Goal: Task Accomplishment & Management: Use online tool/utility

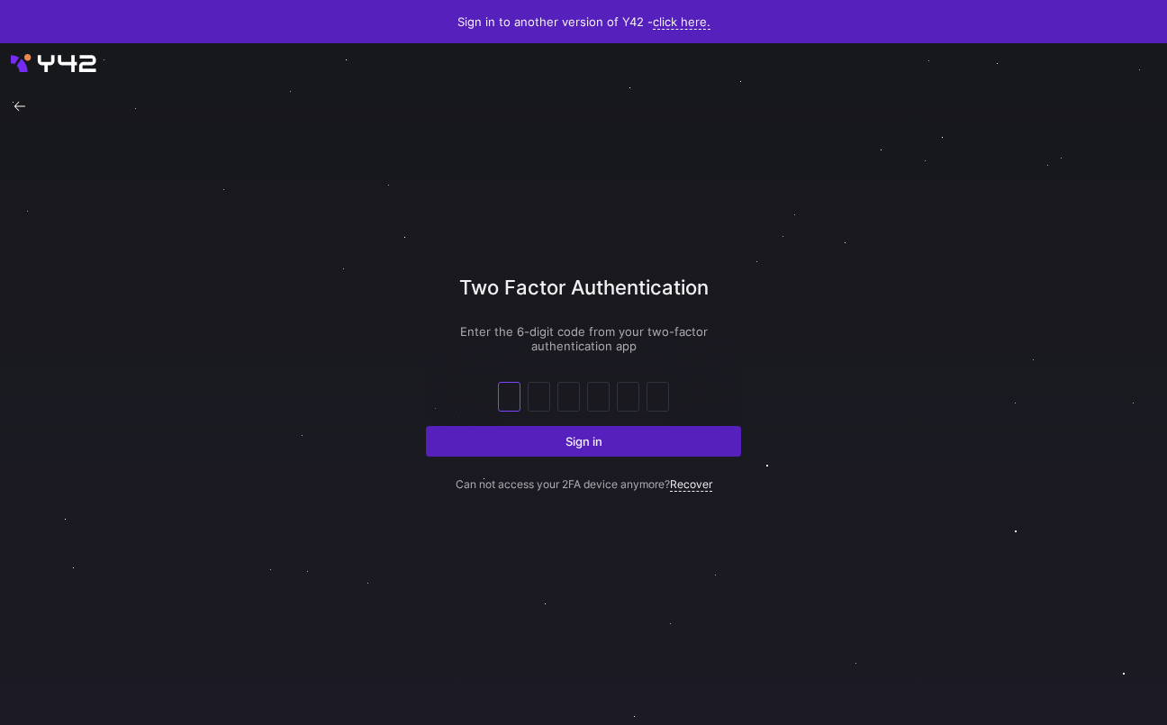
type input "9"
type input "0"
type input "9"
type input "2"
type input "9"
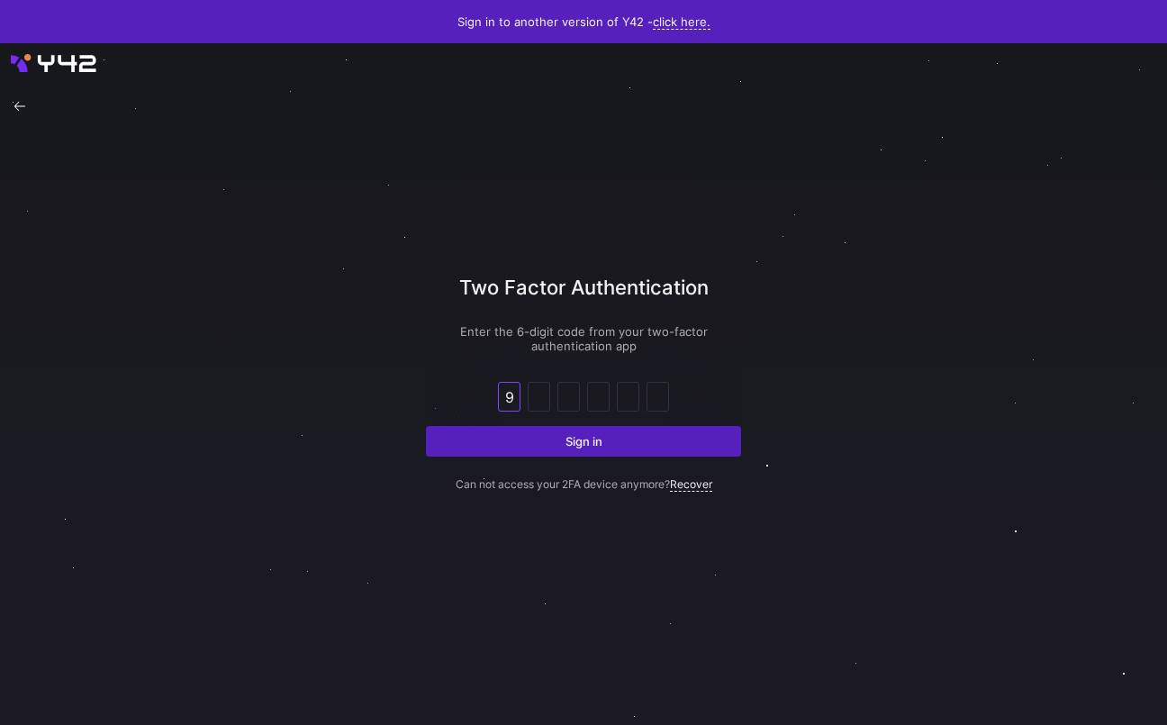
type input "7"
click at [426, 426] on button "Sign in" at bounding box center [583, 441] width 315 height 31
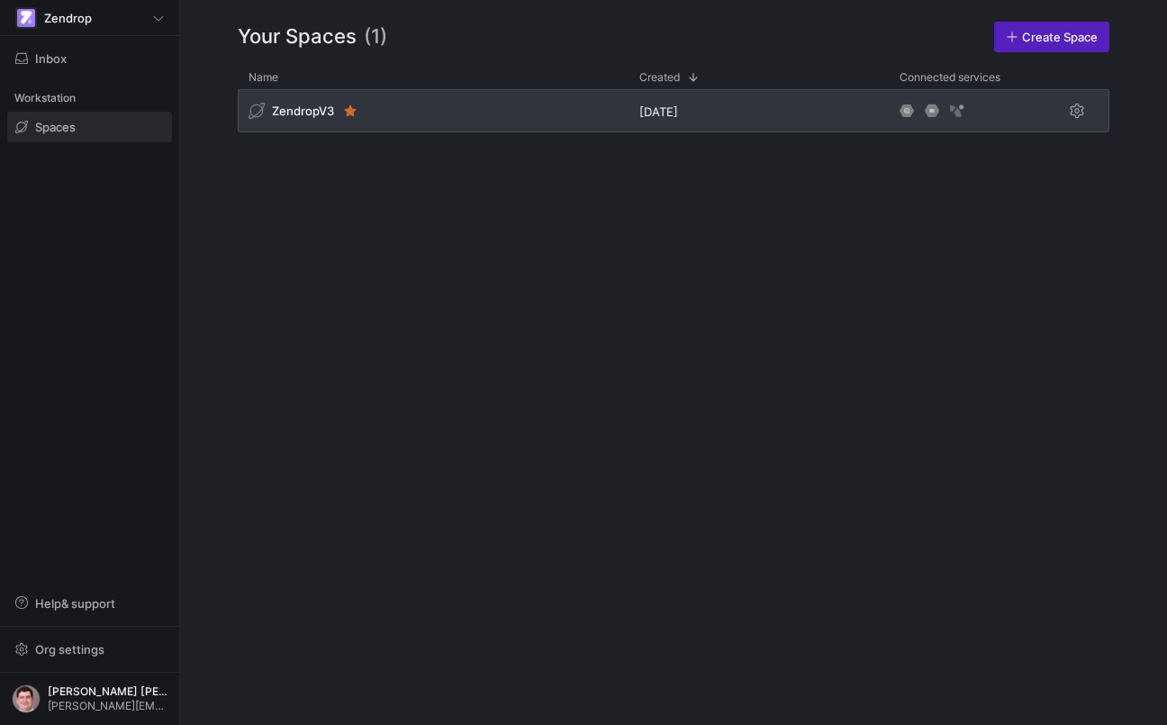
click at [382, 114] on div "ZendropV3" at bounding box center [433, 110] width 391 height 43
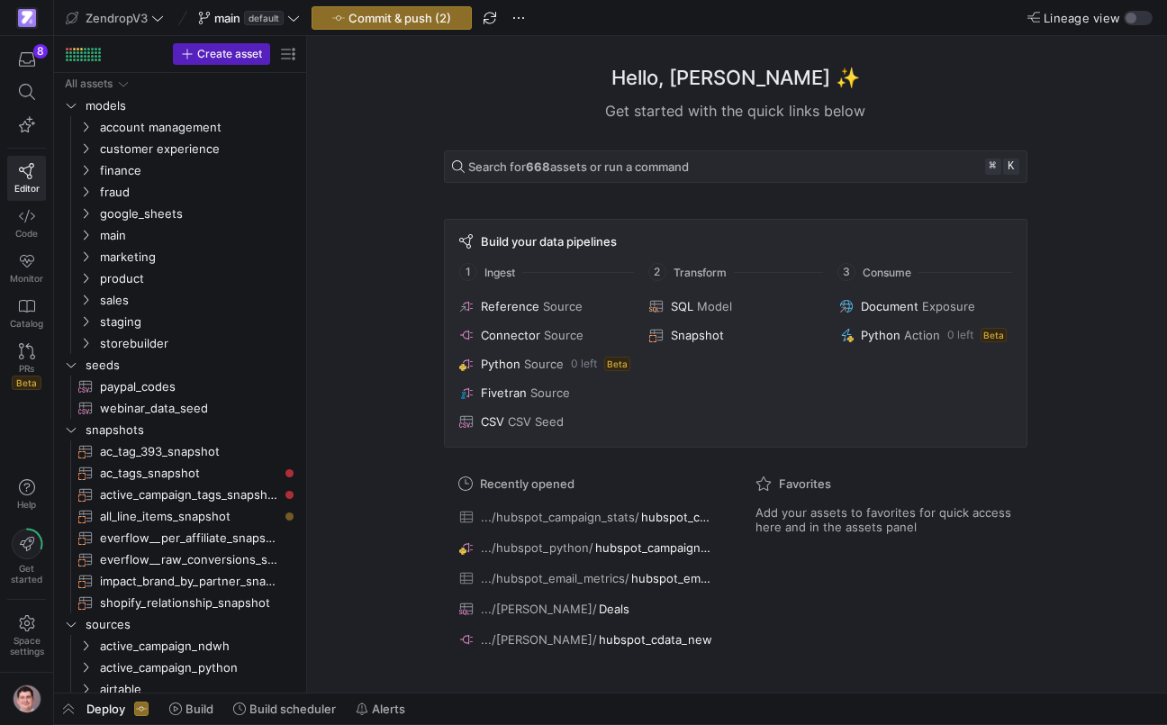
click at [357, 281] on div "Hello, [PERSON_NAME] ✨ Get started with the quick links below Search for 668 as…" at bounding box center [735, 364] width 842 height 656
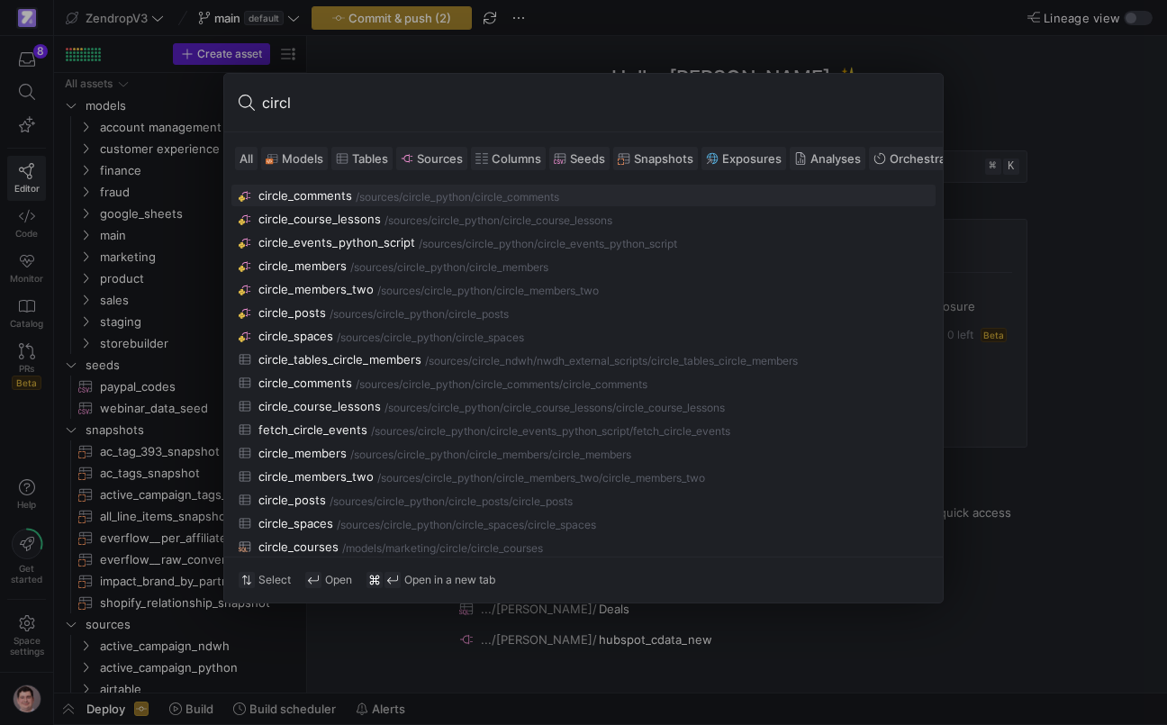
type input "circle"
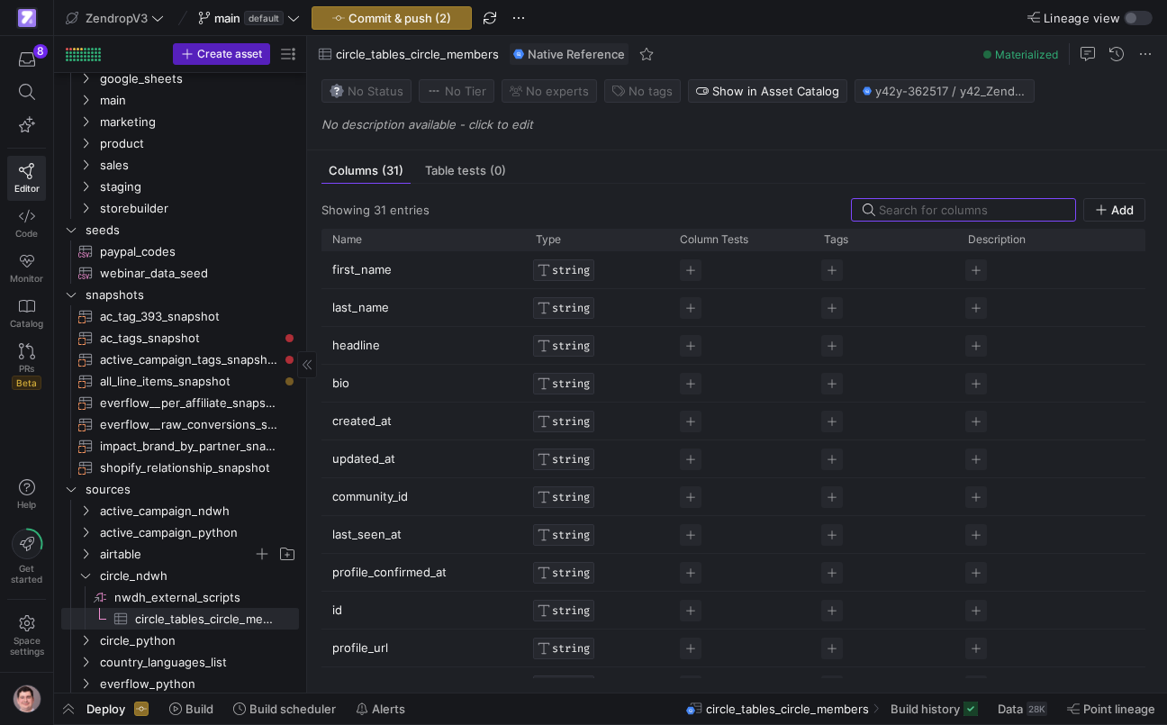
scroll to position [138, 0]
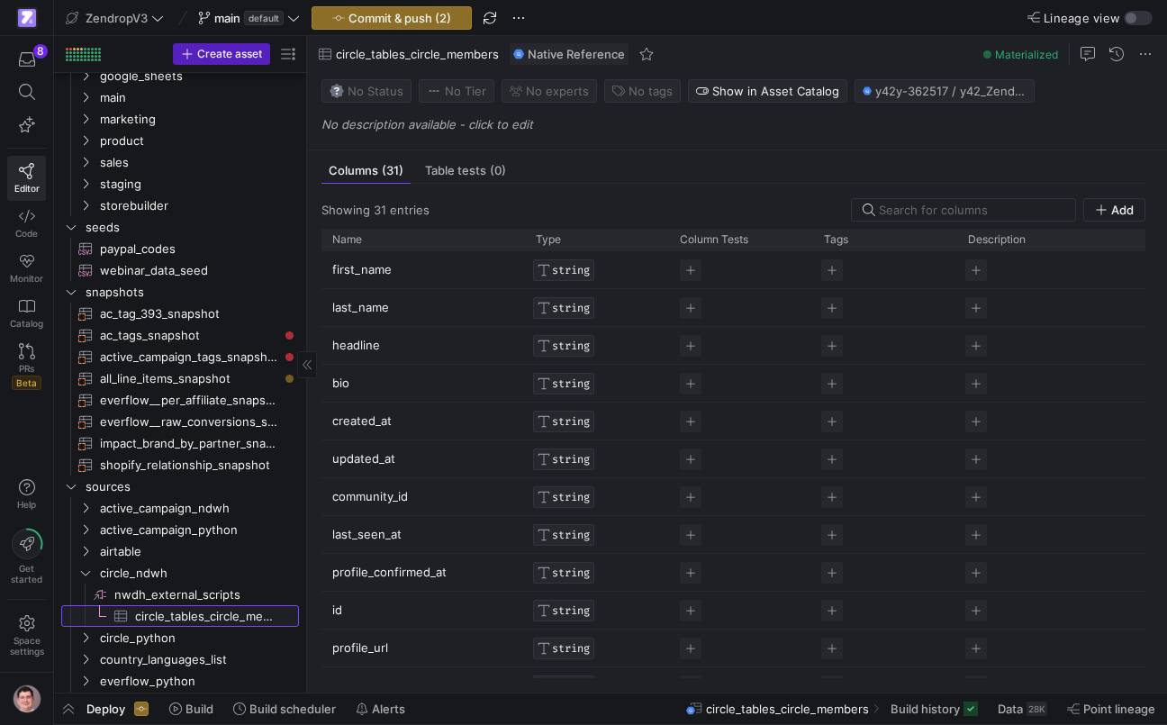
click at [156, 611] on span "circle_tables_circle_members​​​​​​​​​" at bounding box center [206, 616] width 143 height 21
click at [176, 592] on span "nwdh_external_scripts​​​​​​​​" at bounding box center [205, 594] width 182 height 21
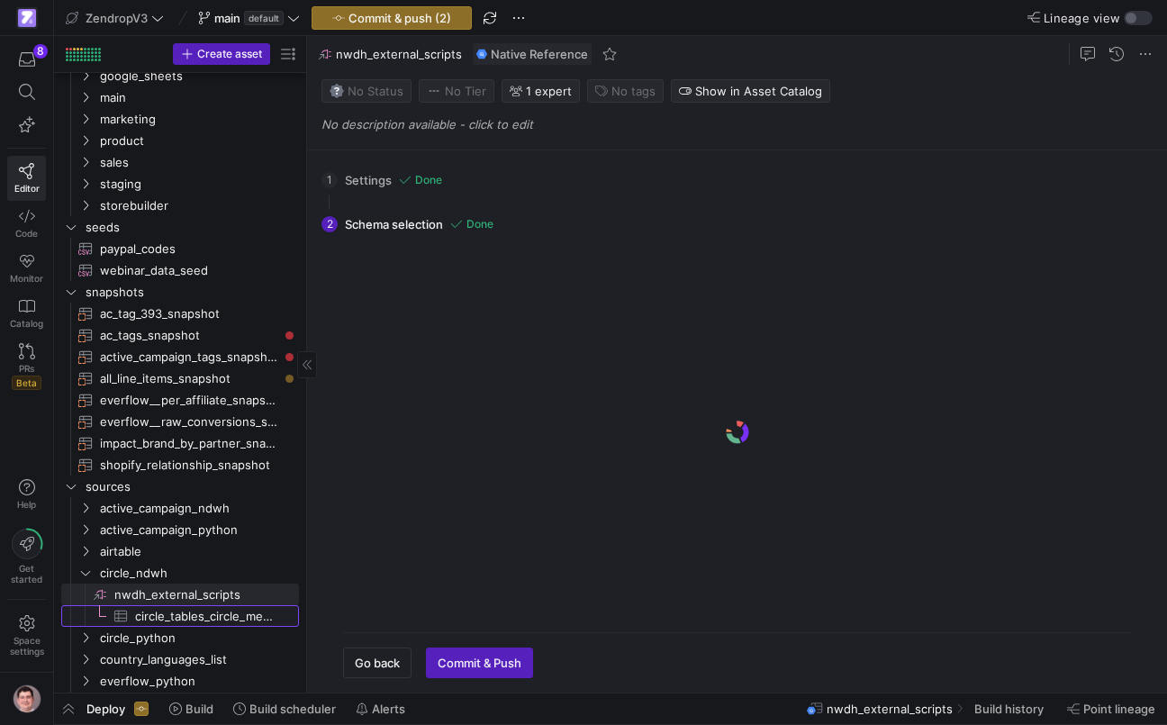
click at [171, 613] on span "circle_tables_circle_members​​​​​​​​​" at bounding box center [206, 616] width 143 height 21
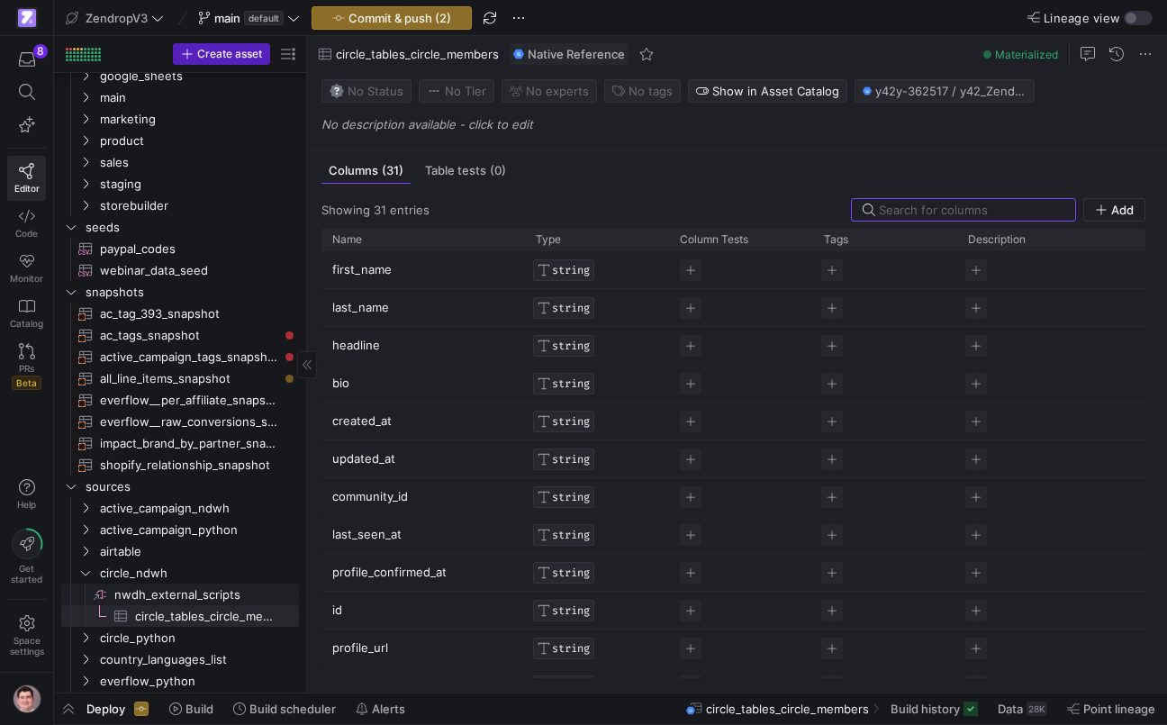
click at [249, 591] on span "nwdh_external_scripts​​​​​​​​" at bounding box center [205, 594] width 182 height 21
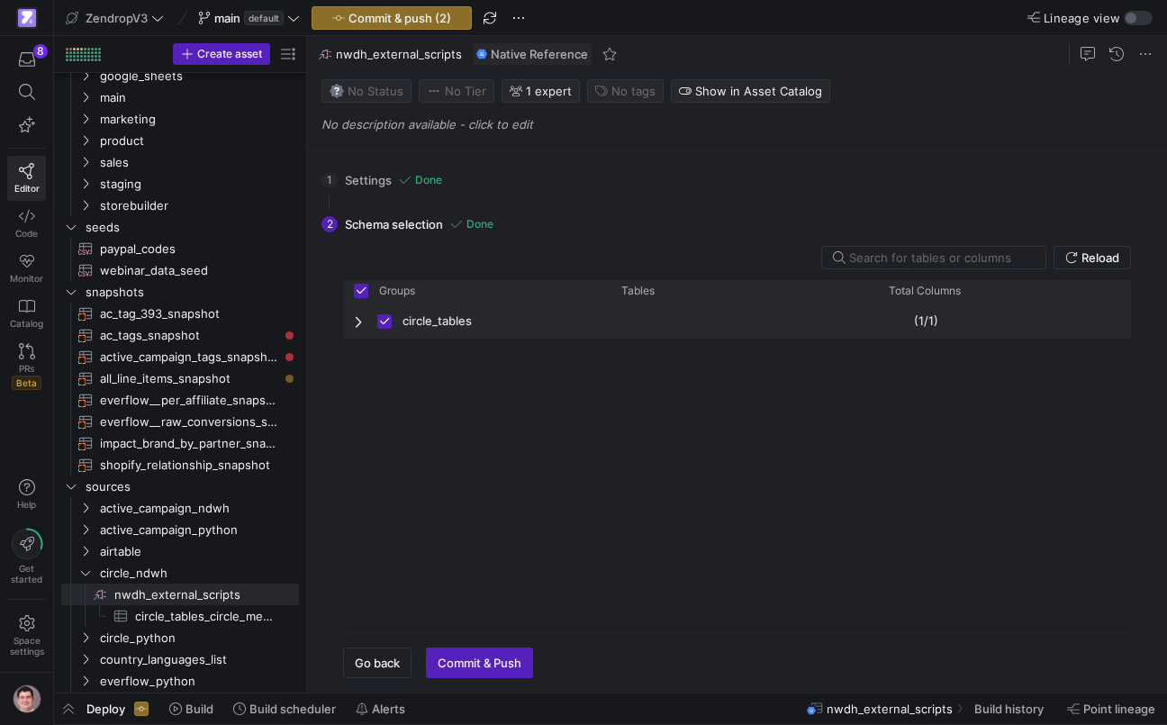
click at [357, 315] on span "Press SPACE to deselect this row." at bounding box center [360, 320] width 13 height 35
click at [357, 316] on span "Press SPACE to deselect this row." at bounding box center [360, 321] width 13 height 14
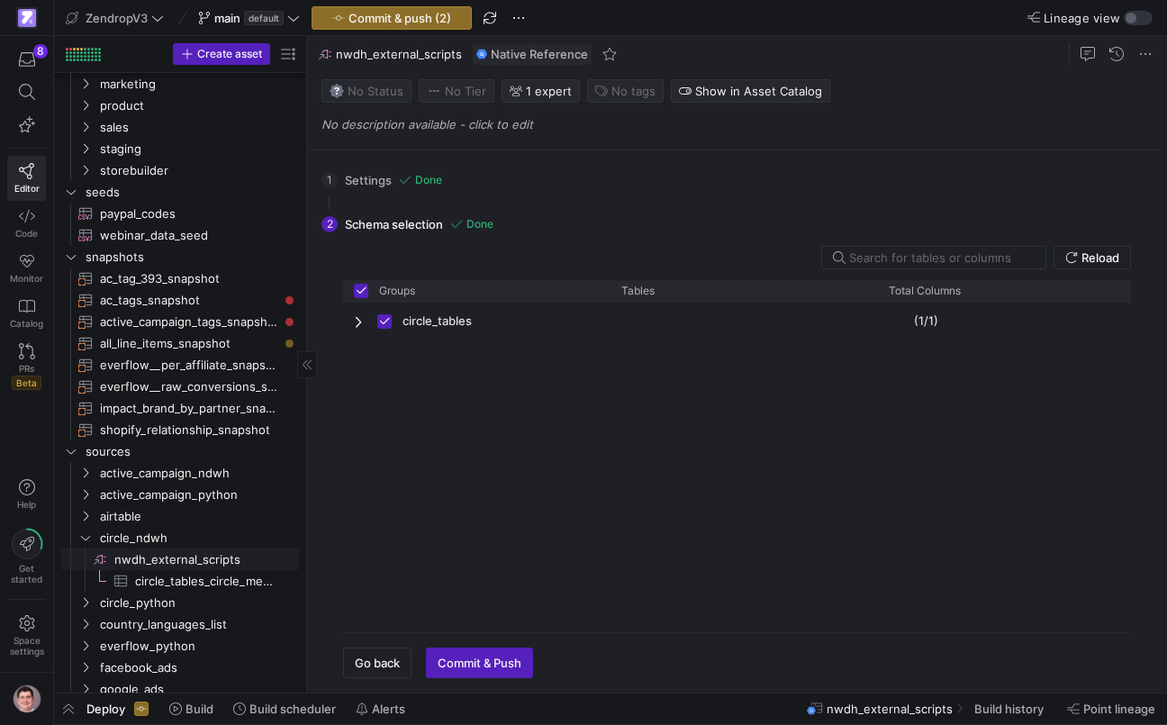
scroll to position [184, 0]
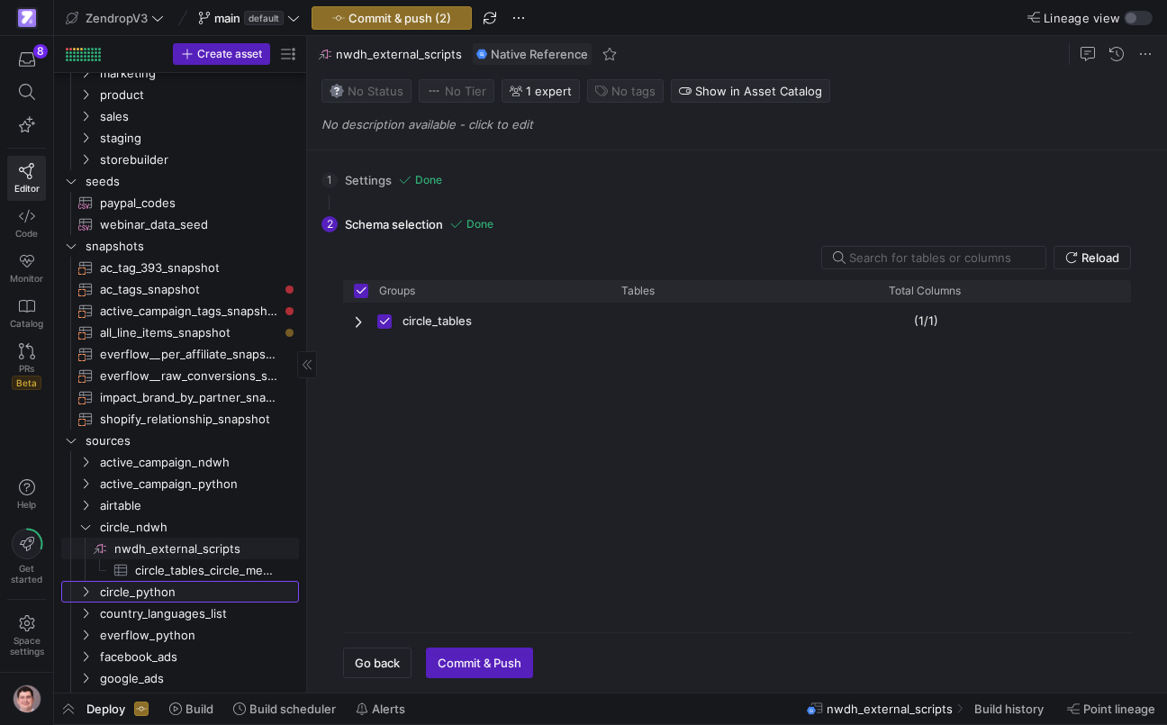
click at [156, 584] on span "circle_python" at bounding box center [198, 592] width 196 height 21
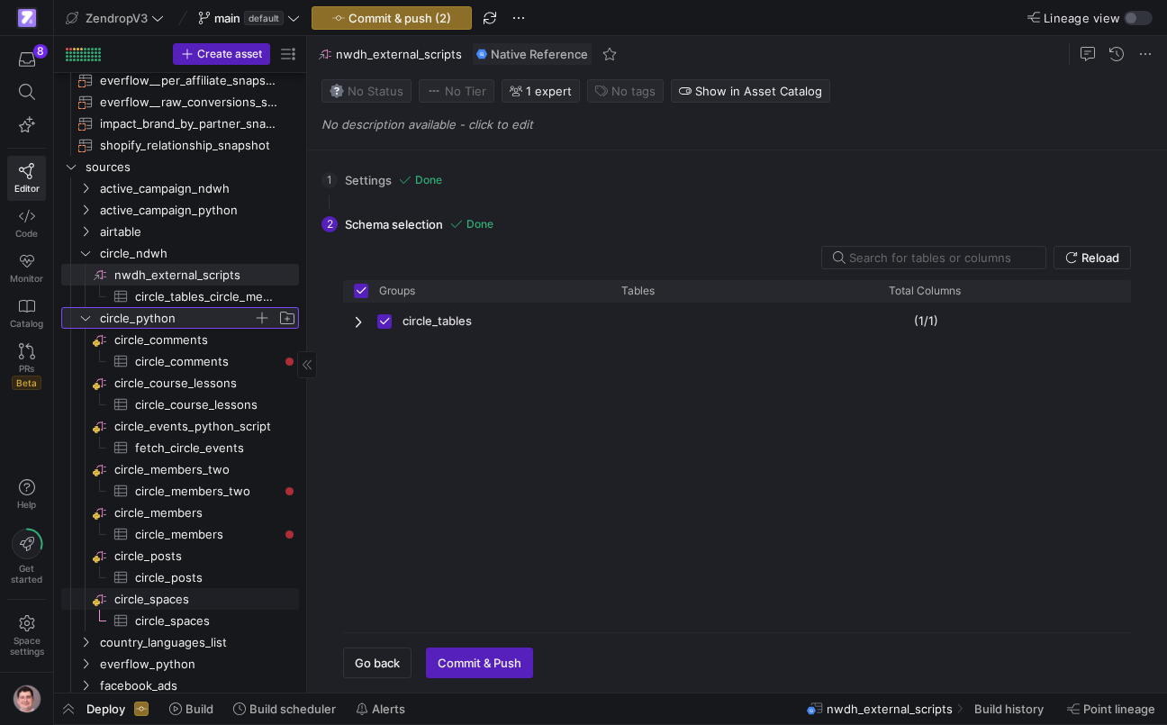
scroll to position [483, 0]
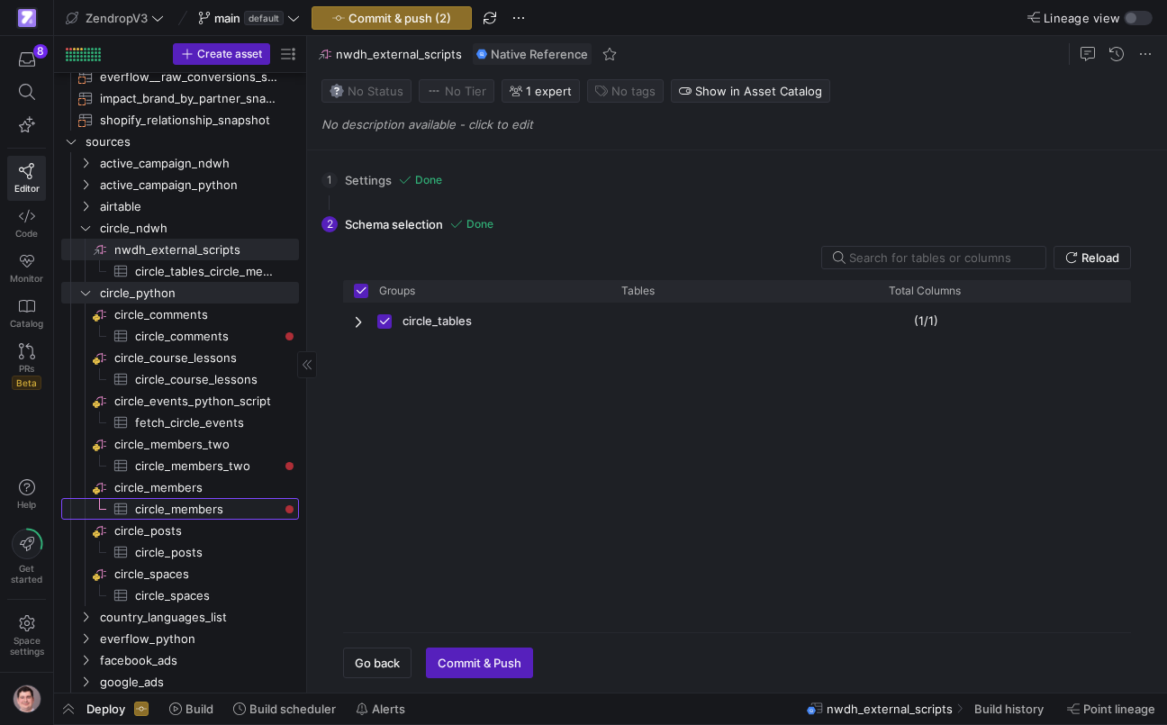
click at [199, 515] on span "circle_members​​​​​​​​​" at bounding box center [206, 509] width 143 height 21
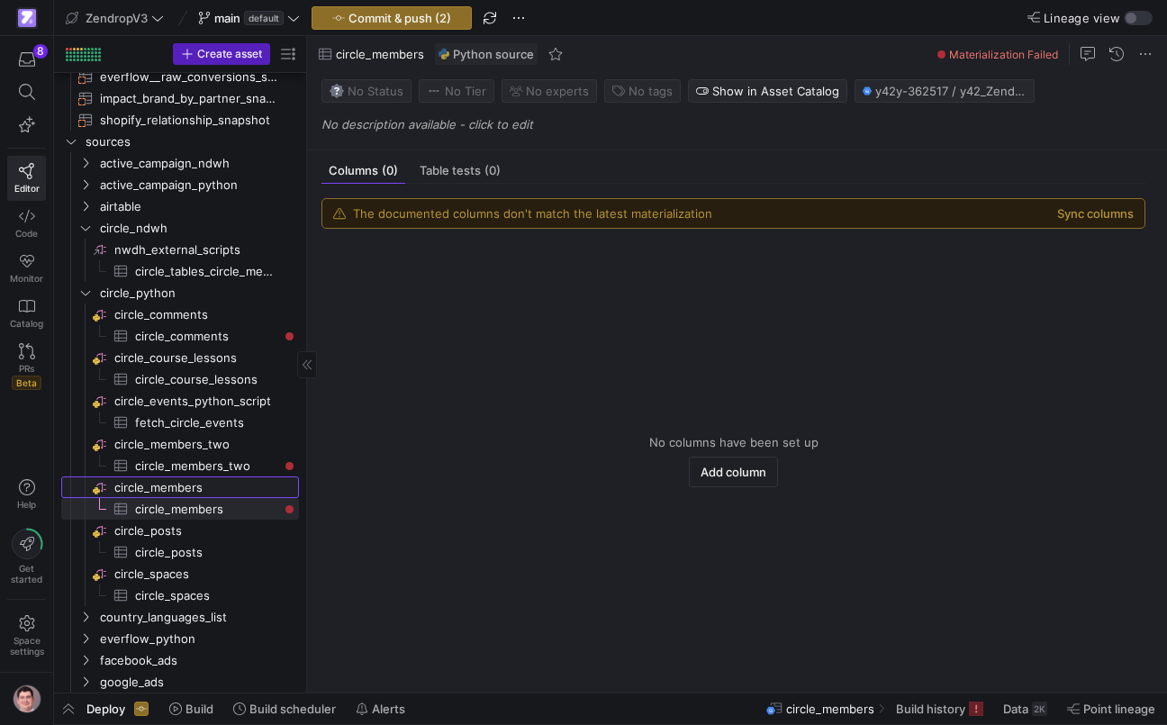
click at [209, 491] on span "circle_members​​​​​​​​" at bounding box center [205, 487] width 182 height 21
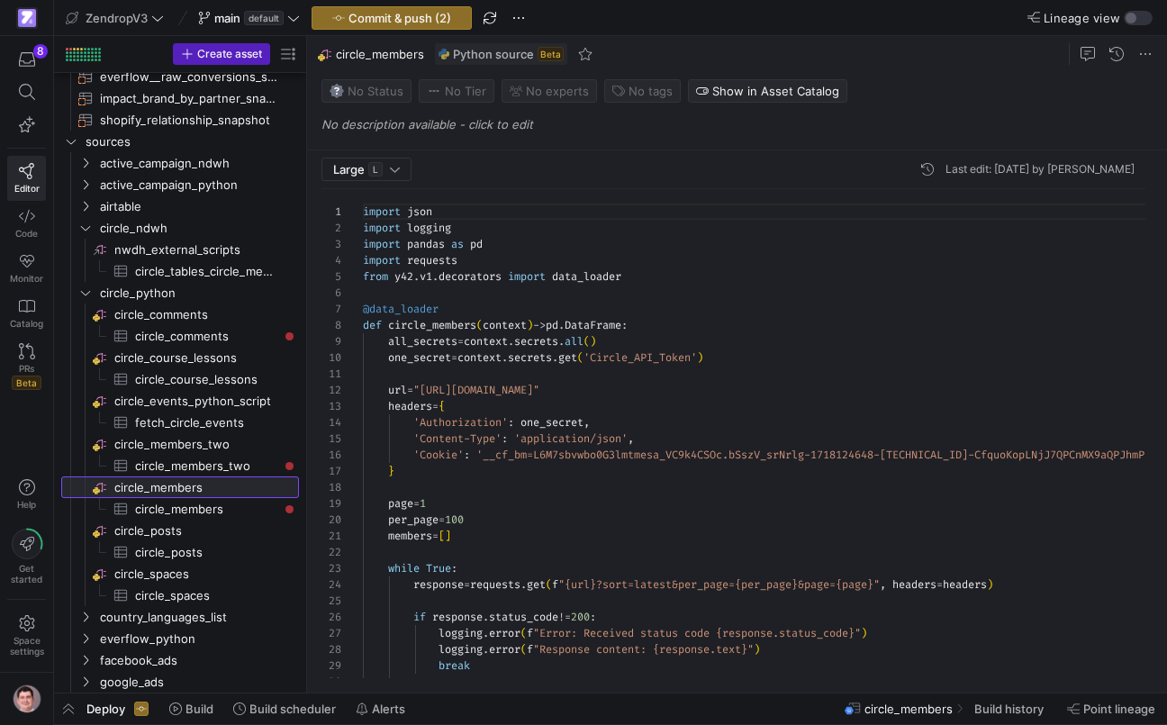
scroll to position [162, 0]
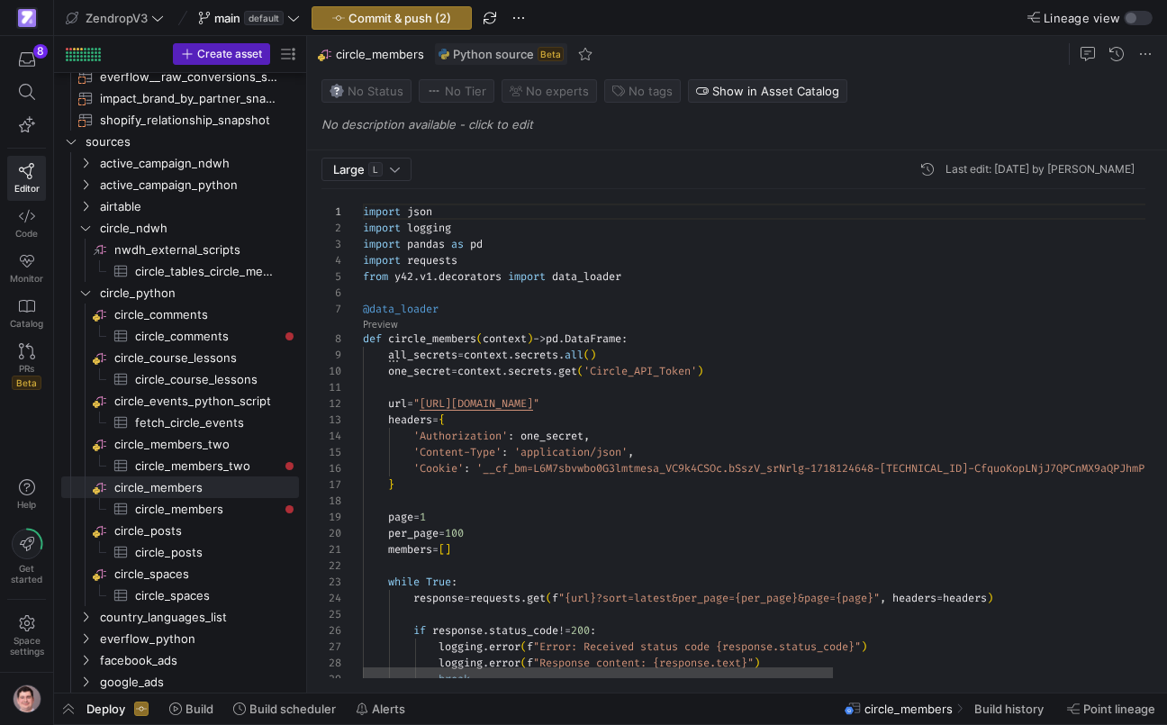
click at [490, 443] on div "import json import logging import pandas as pd import requests from y42 . v1 . …" at bounding box center [1027, 702] width 1328 height 1027
click at [920, 705] on span "circle_members" at bounding box center [908, 708] width 88 height 14
click at [987, 705] on span "Build history" at bounding box center [1008, 708] width 69 height 14
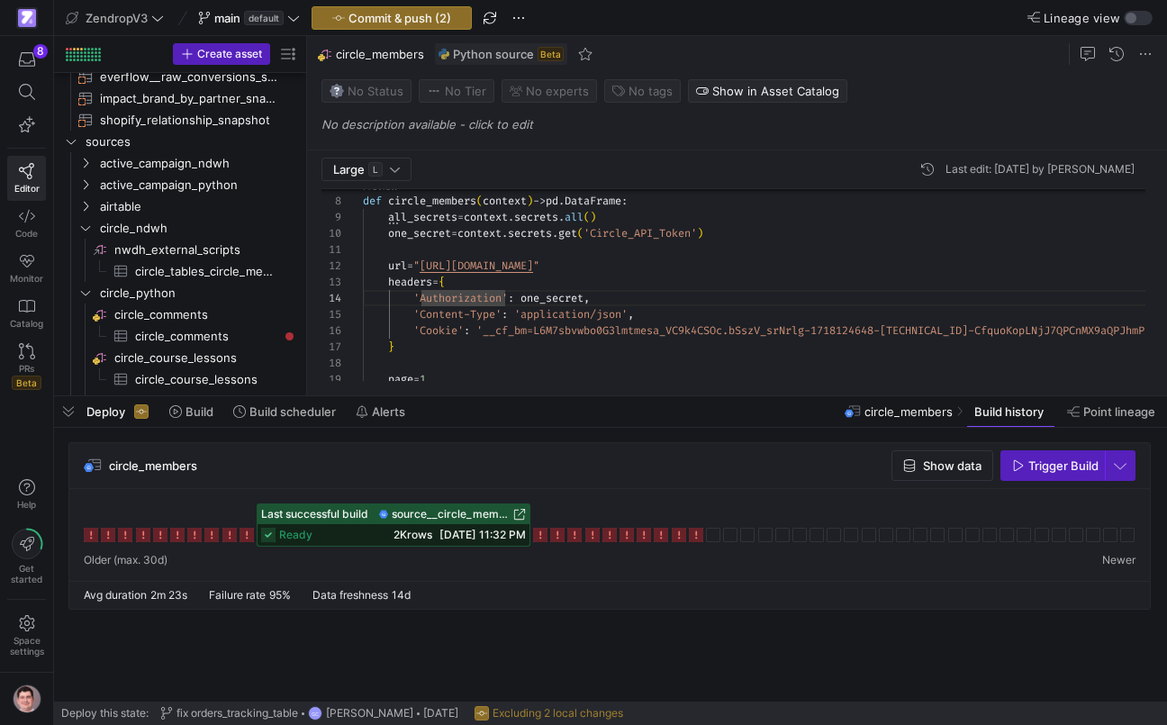
click at [539, 537] on icon at bounding box center [540, 535] width 14 height 14
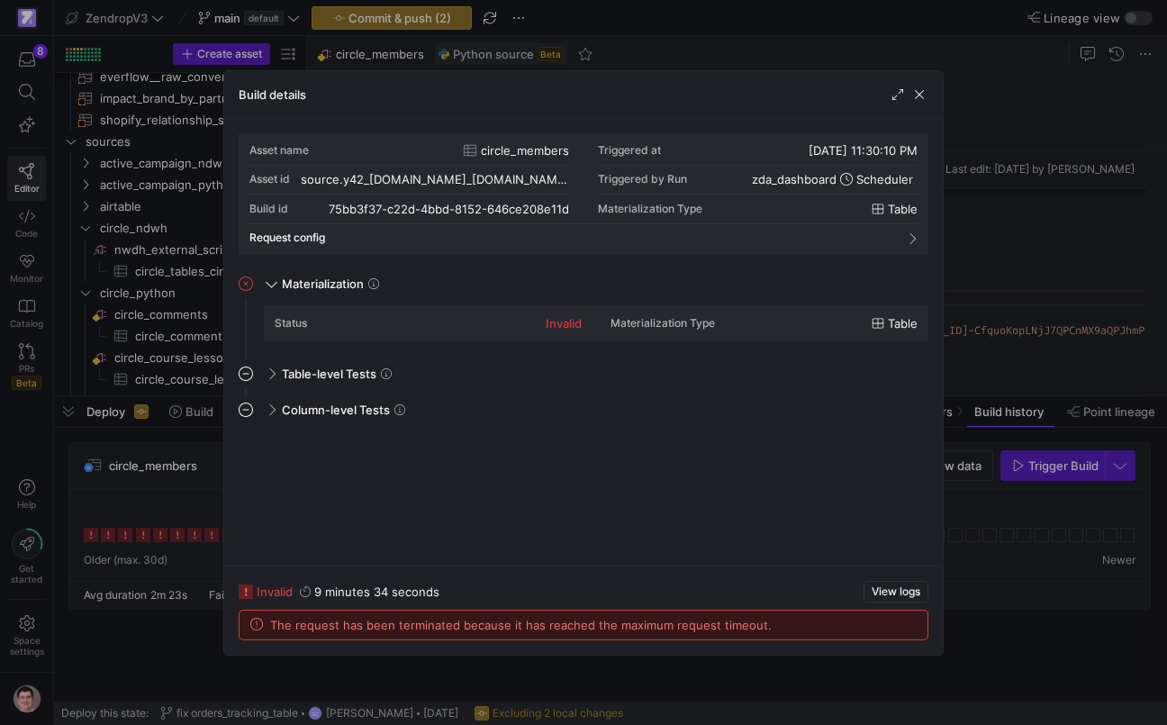
click at [215, 492] on div at bounding box center [583, 362] width 1167 height 725
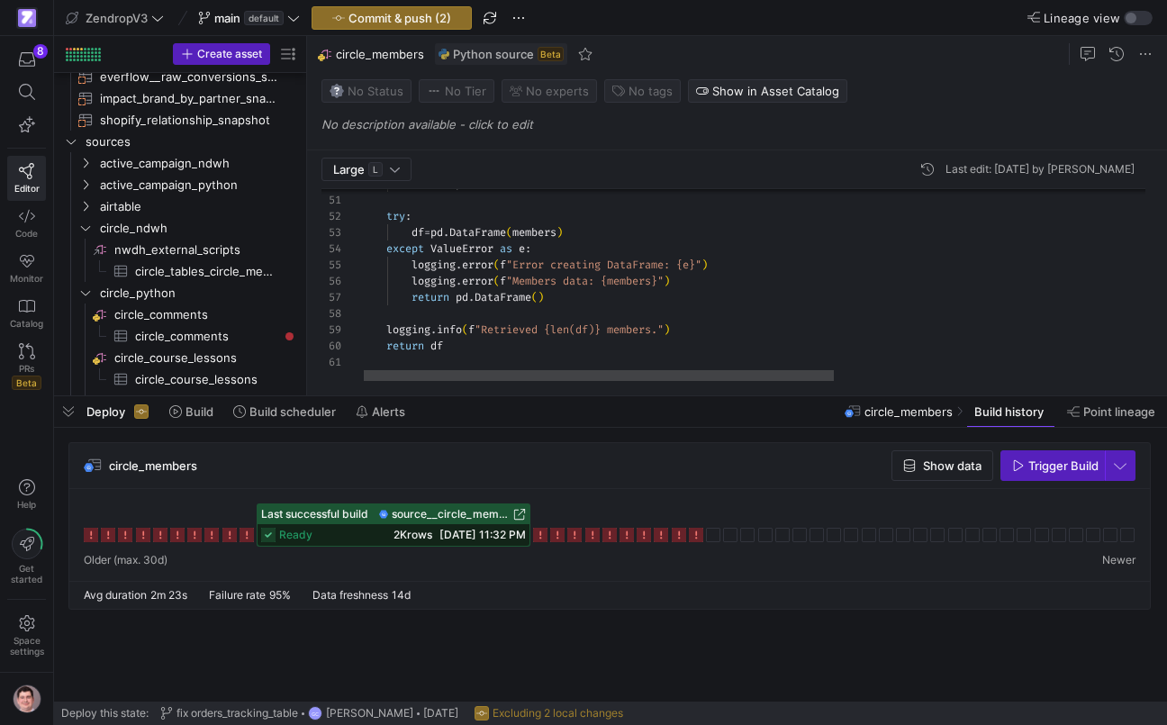
scroll to position [113, 0]
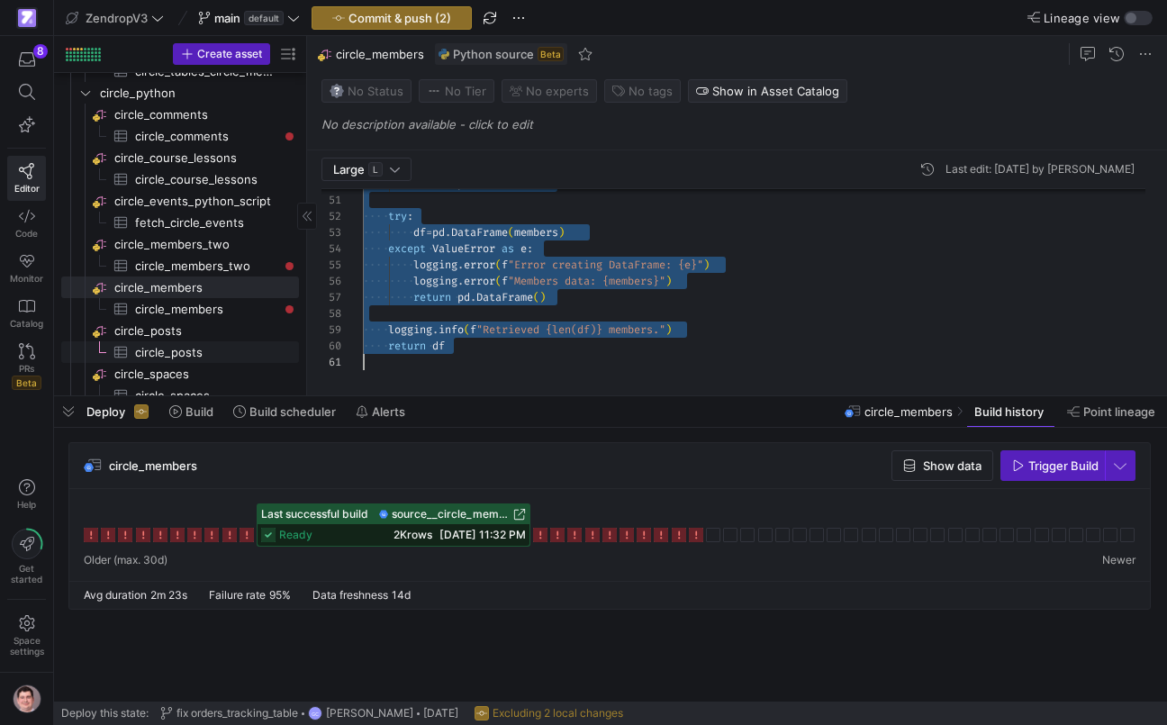
scroll to position [691, 0]
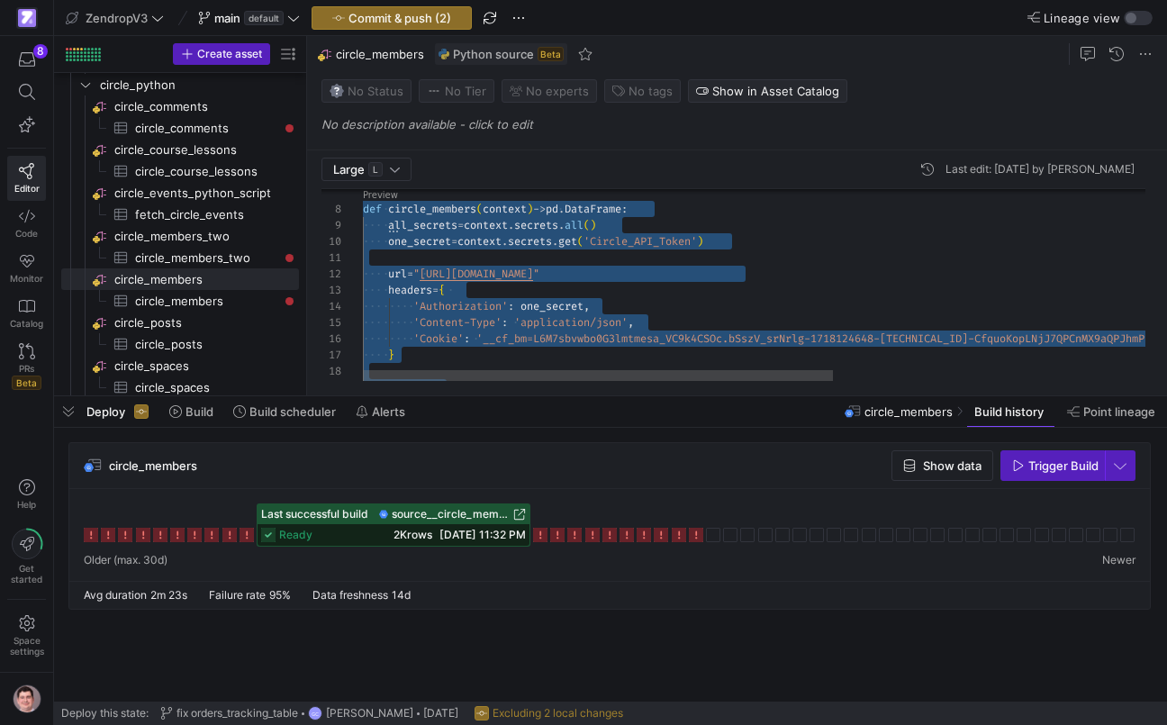
click at [491, 311] on div "one_secret = context . secrets . get ( 'Circle_API_Token' ) all_secrets = conte…" at bounding box center [1027, 572] width 1328 height 1027
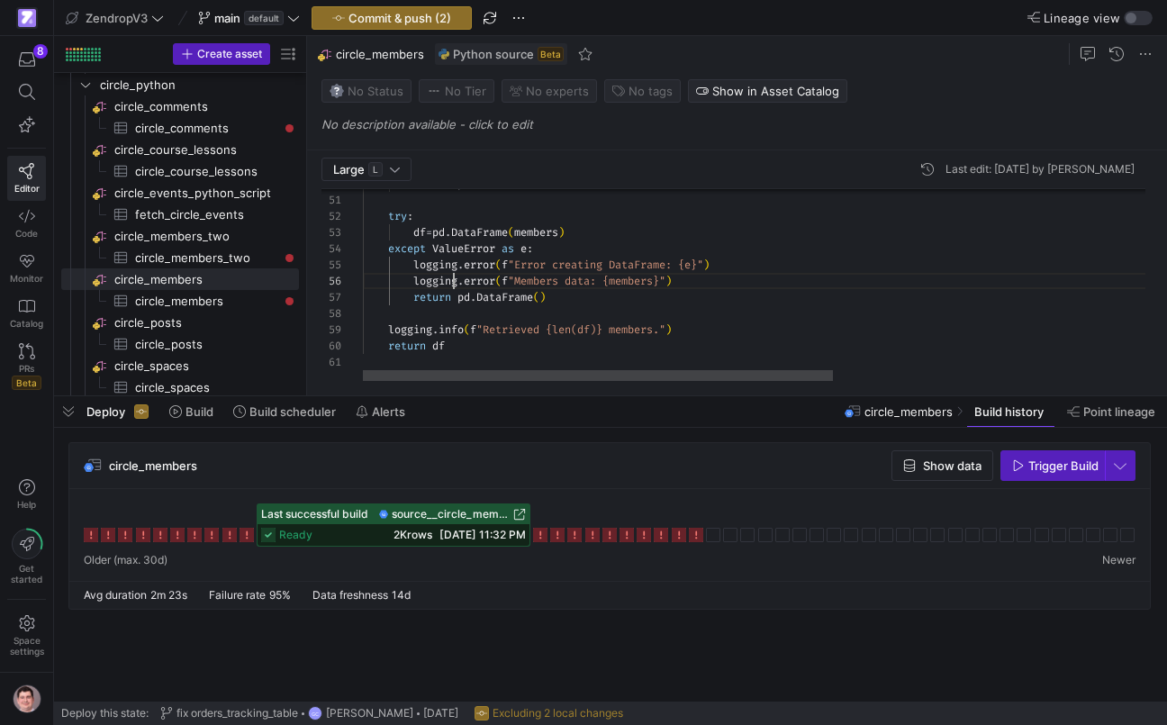
scroll to position [81, 91]
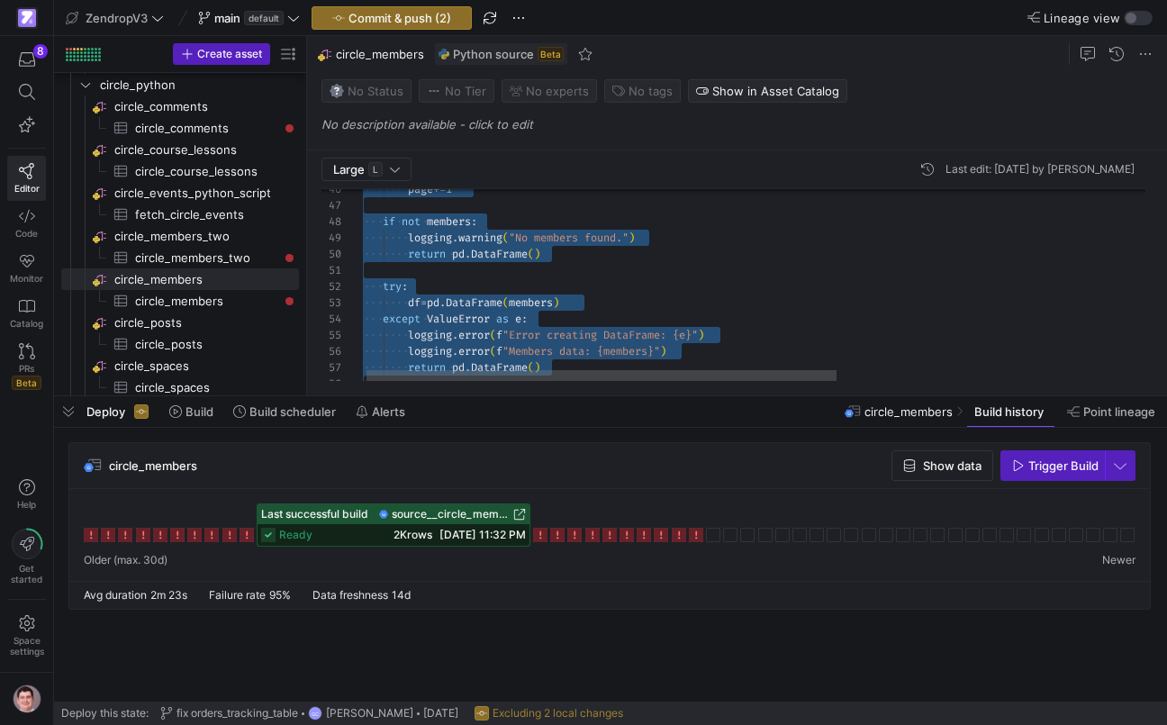
scroll to position [0, 84]
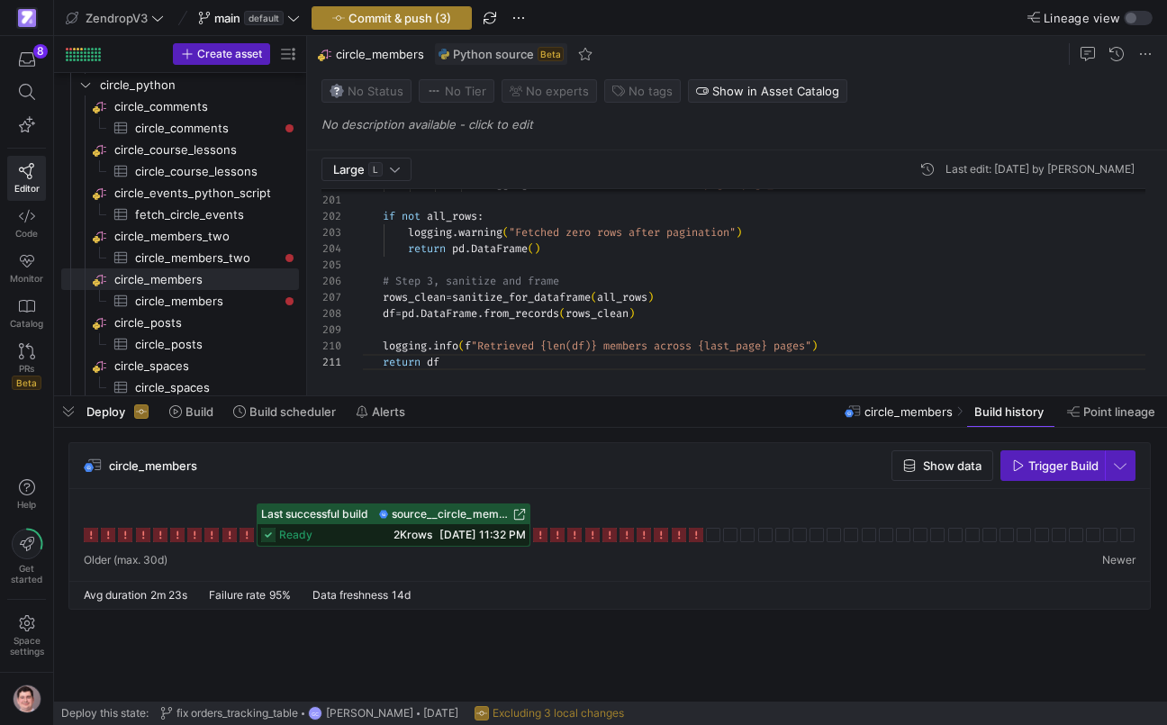
click at [420, 23] on span "Commit & push (3)" at bounding box center [399, 18] width 103 height 14
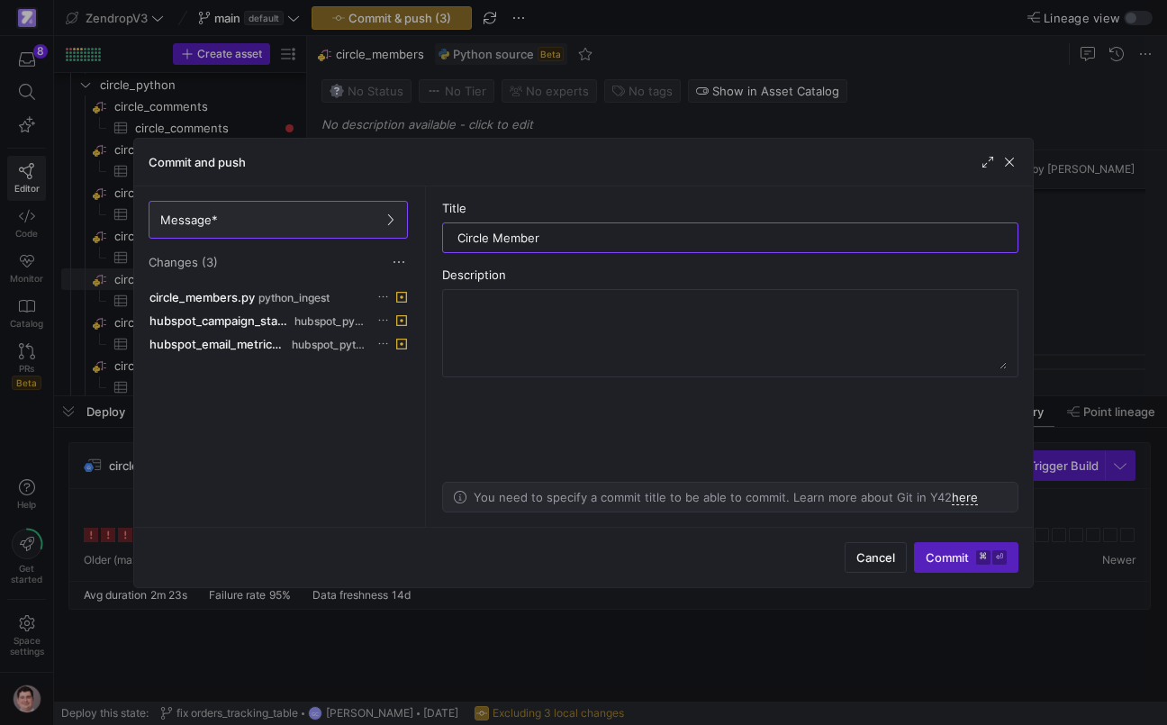
type input "Circle Members"
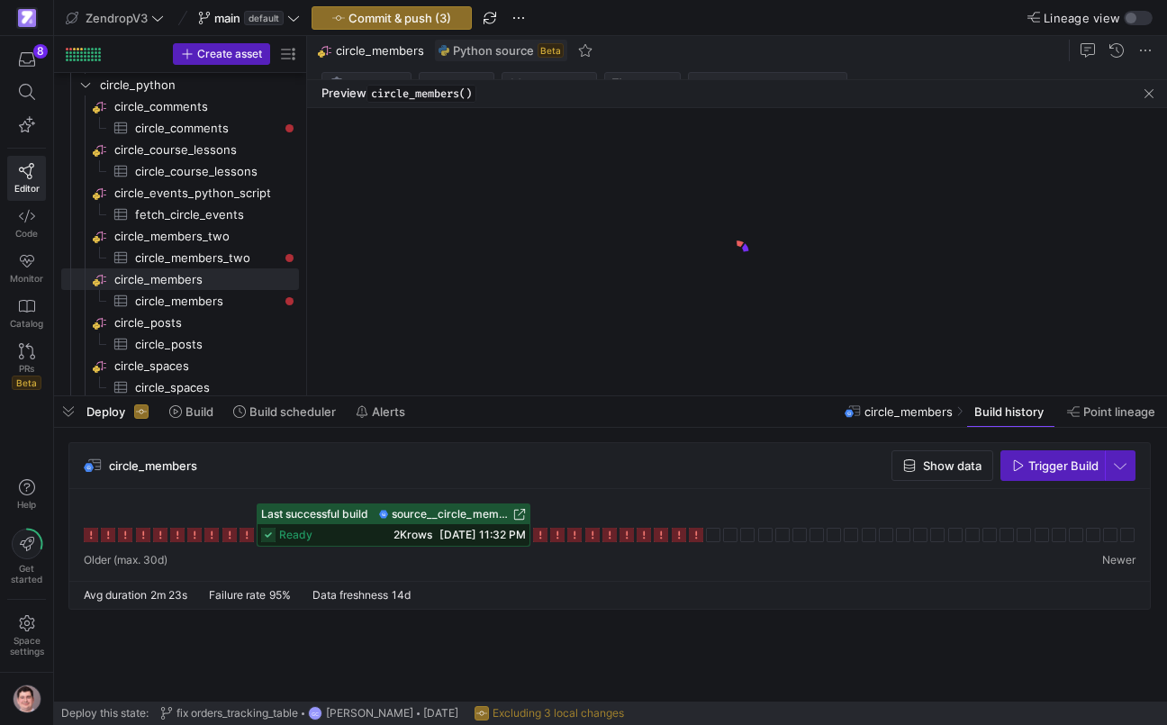
click at [385, 305] on as-split "Large L Last edit: [DATE] by [PERSON_NAME] 154 155 156 157 158 159 160 161 162 …" at bounding box center [737, 215] width 860 height 359
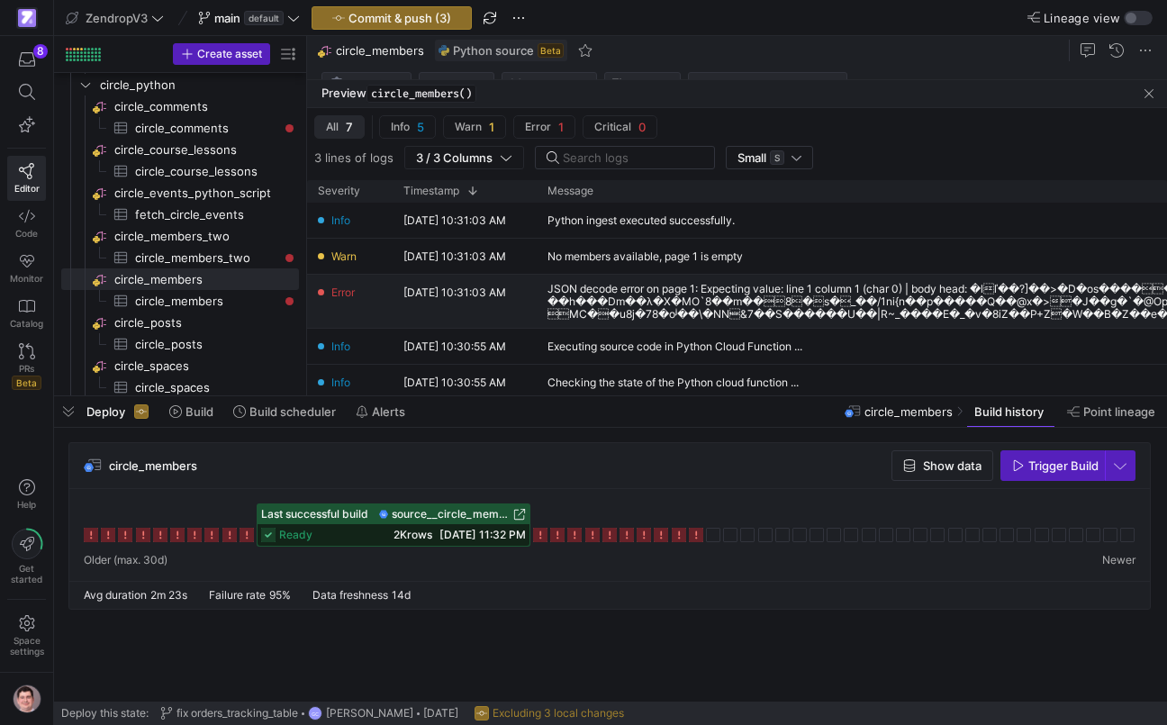
click at [599, 312] on div "JSON decode error on page 1: Expecting value: line 1 column 1 (char 0) | body h…" at bounding box center [975, 302] width 856 height 38
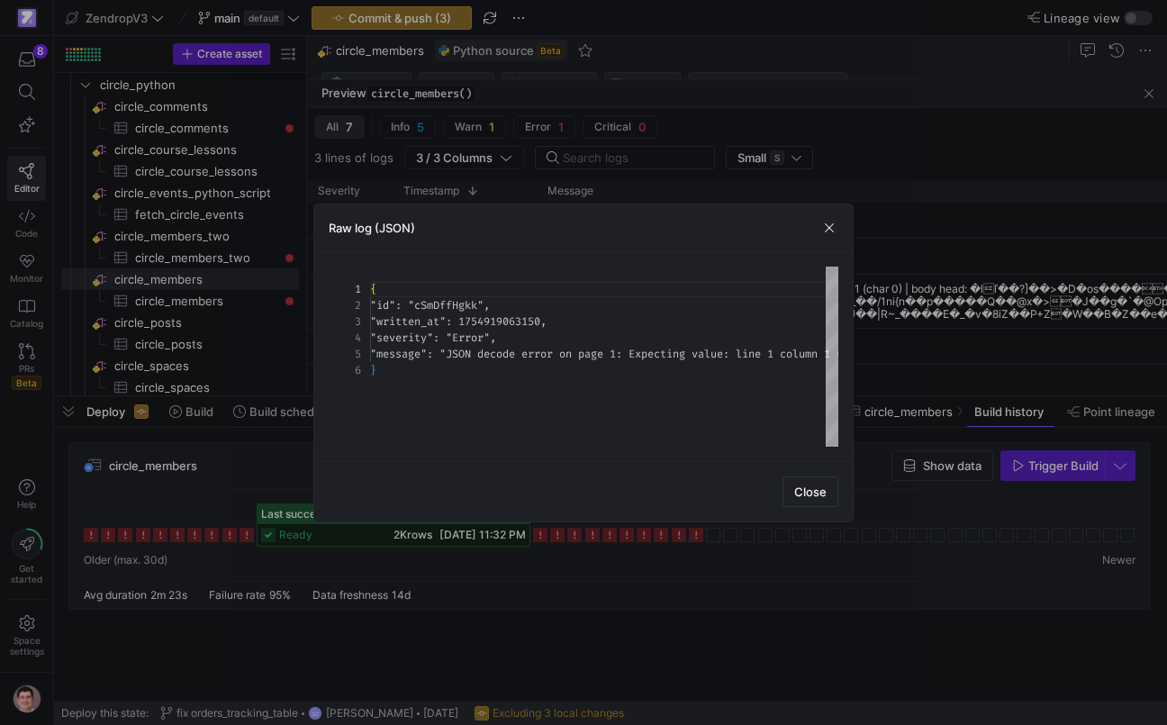
scroll to position [65, 0]
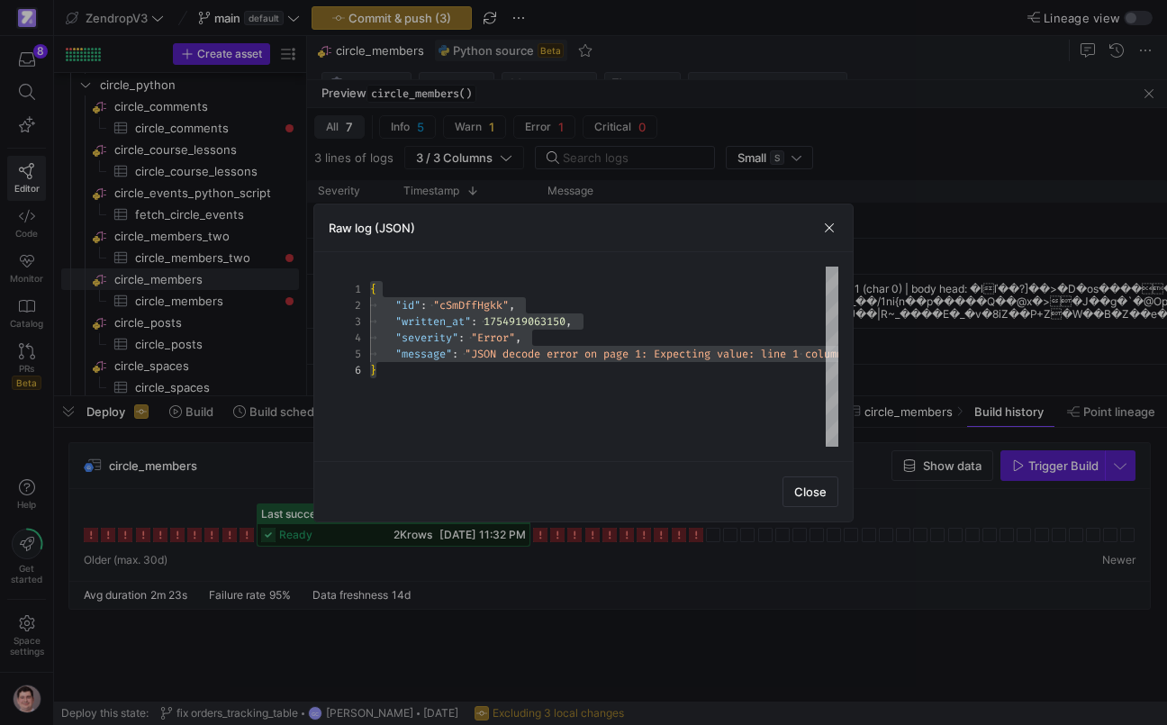
click at [259, 465] on div at bounding box center [583, 362] width 1167 height 725
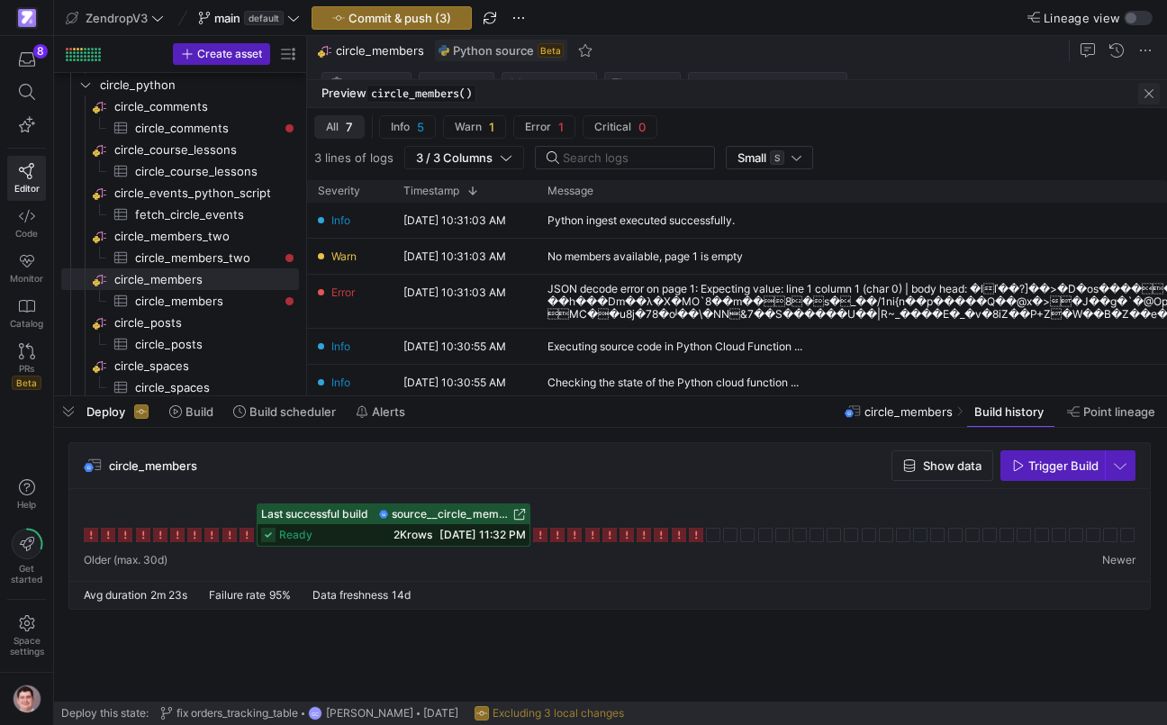
click at [1153, 95] on span "button" at bounding box center [1149, 94] width 22 height 22
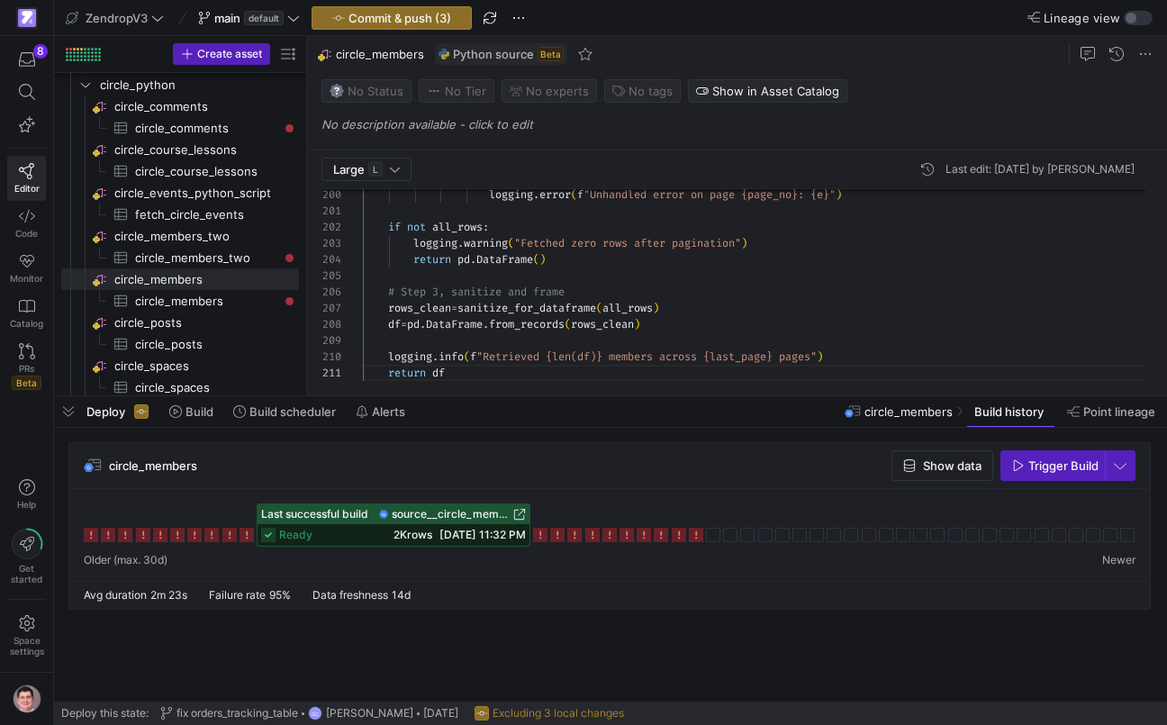
scroll to position [97, 259]
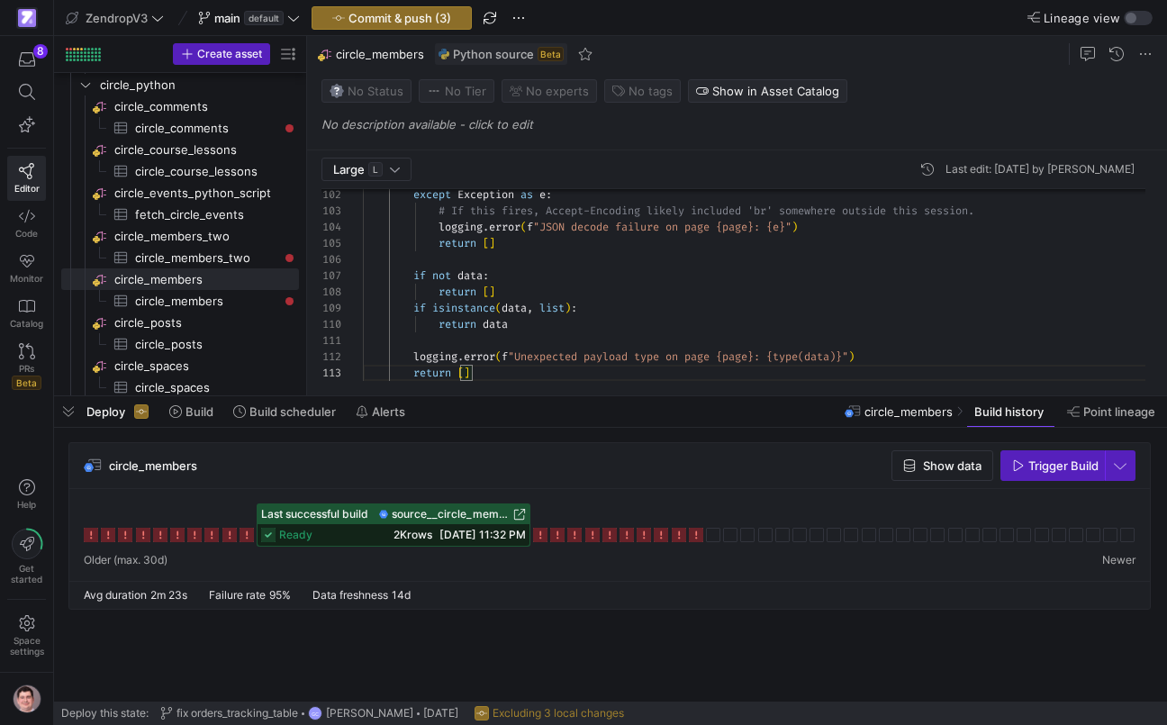
scroll to position [0, 85]
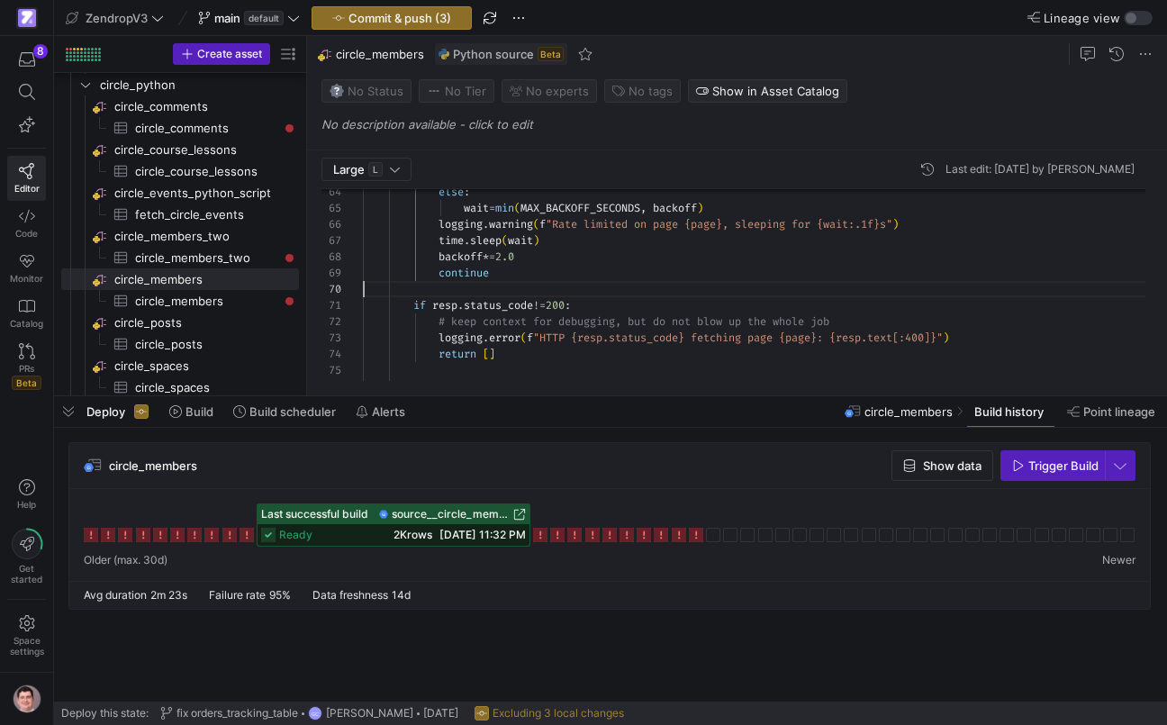
scroll to position [146, 0]
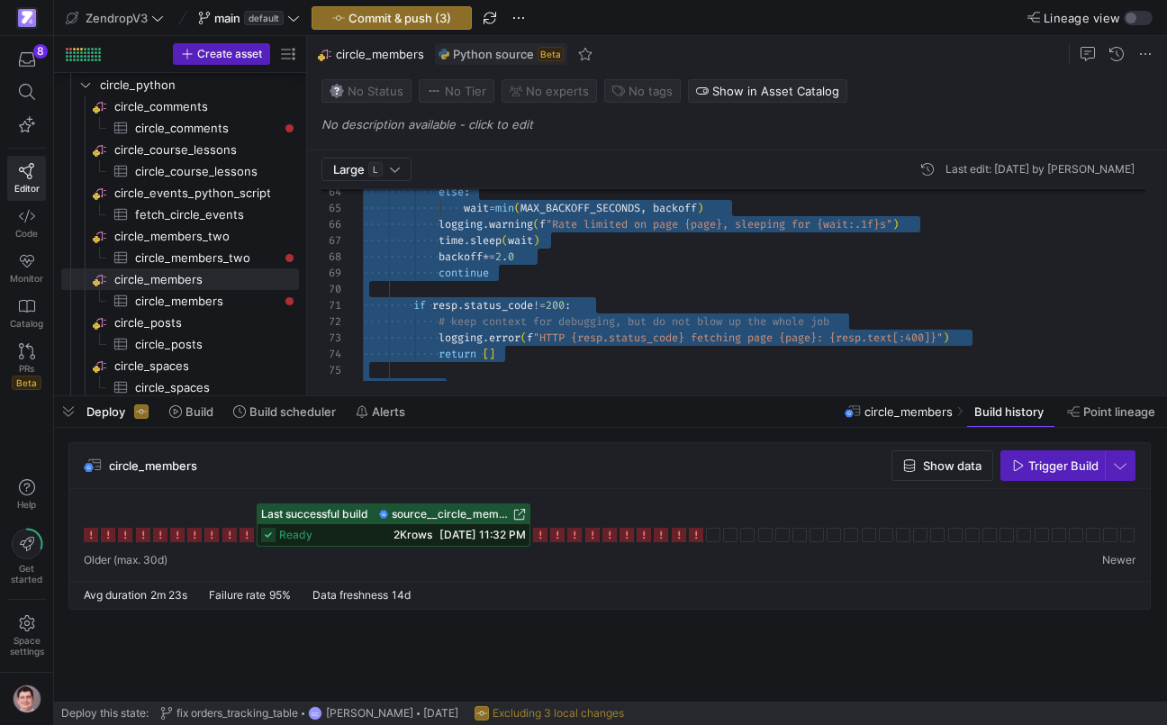
scroll to position [16, 85]
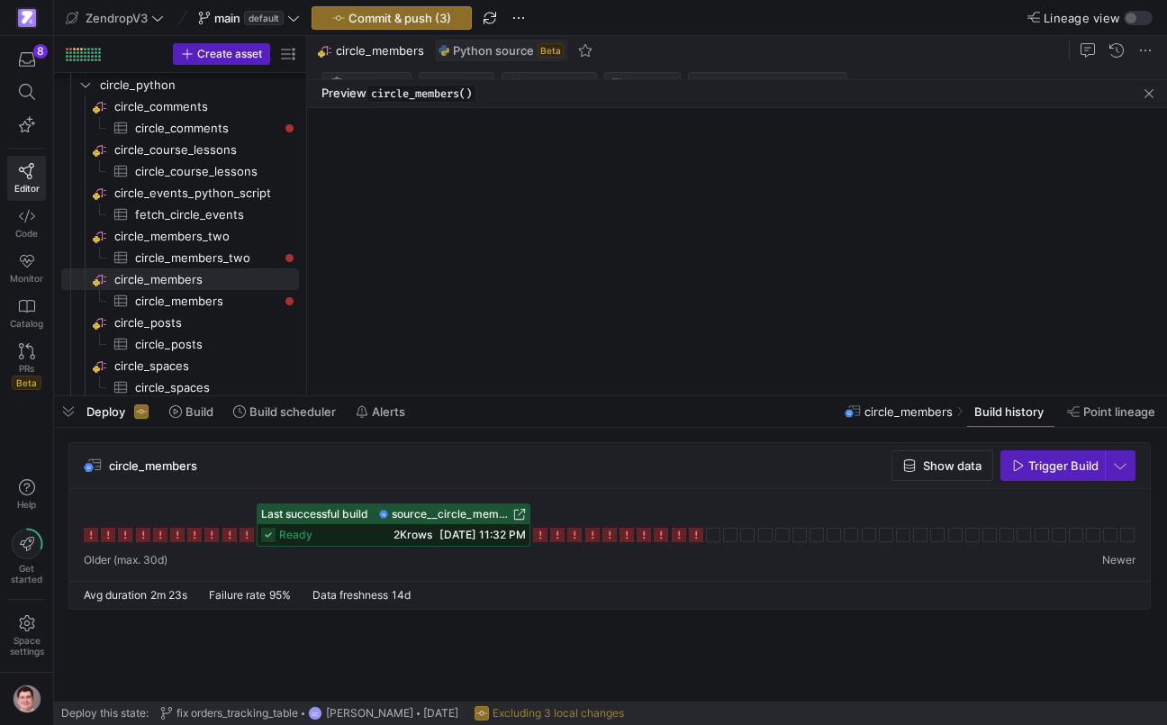
click at [390, 368] on as-split "Large L Last edit: [DATE] by [PERSON_NAME] 338 337 336 335 334 333 332 331 330 …" at bounding box center [737, 215] width 860 height 359
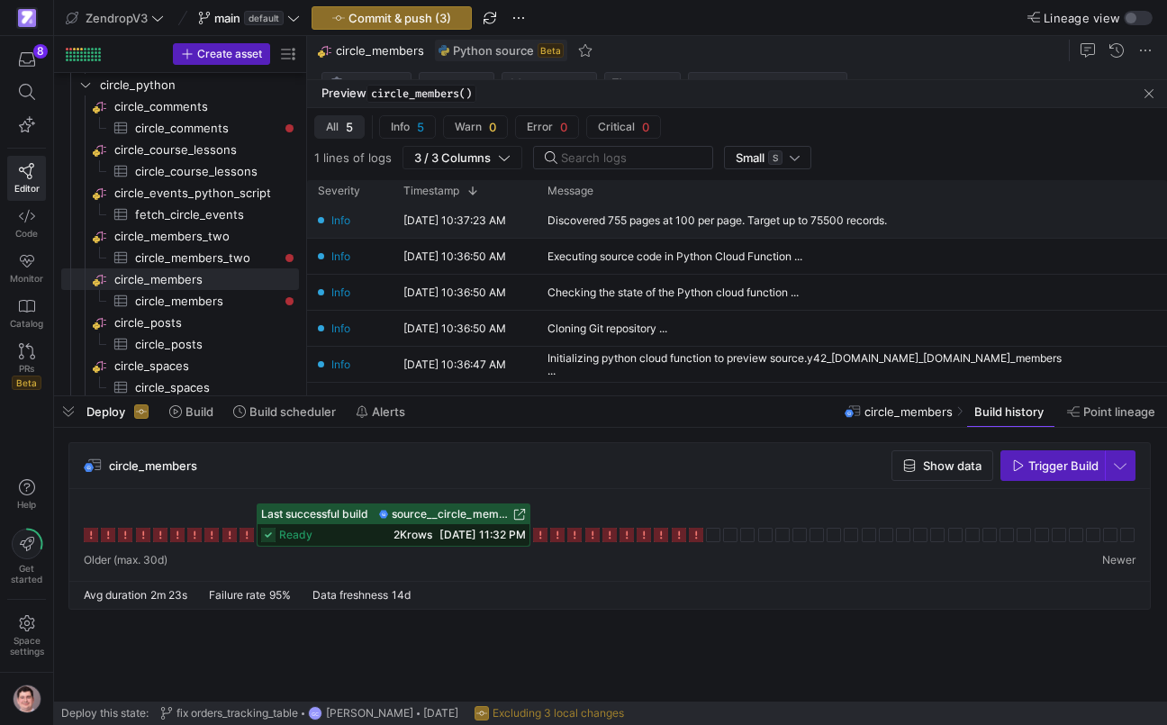
click at [618, 211] on div "Discovered 755 pages at 100 per page. Target up to 75500 records." at bounding box center [807, 220] width 541 height 35
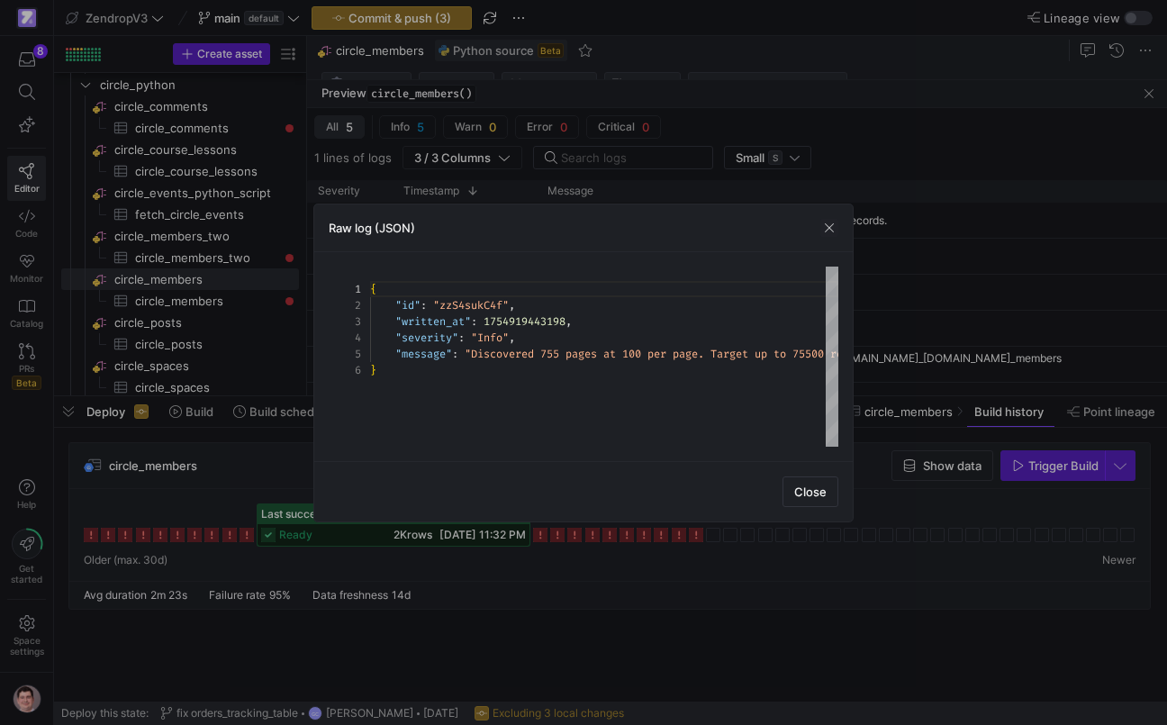
scroll to position [81, 0]
click at [600, 358] on div "{ "id" : "zzS4sukC4f" , "written_at" : 1754919443198 , "severity" : "Info" , "m…" at bounding box center [654, 356] width 569 height 180
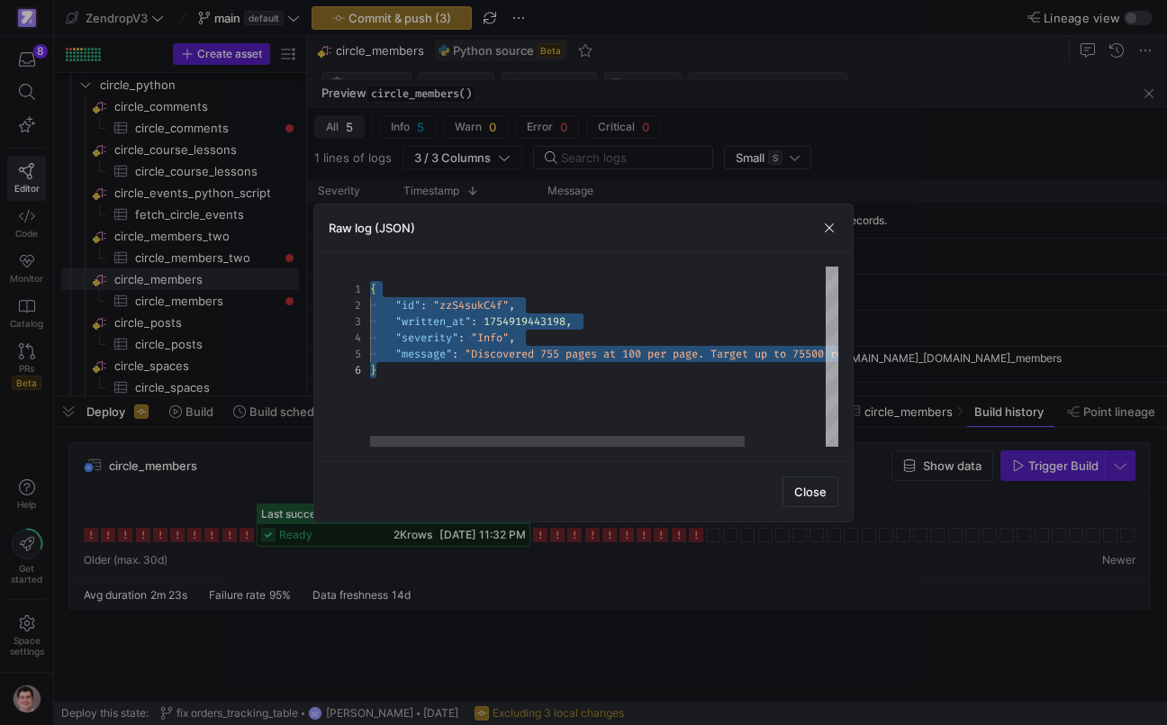
scroll to position [81, 6]
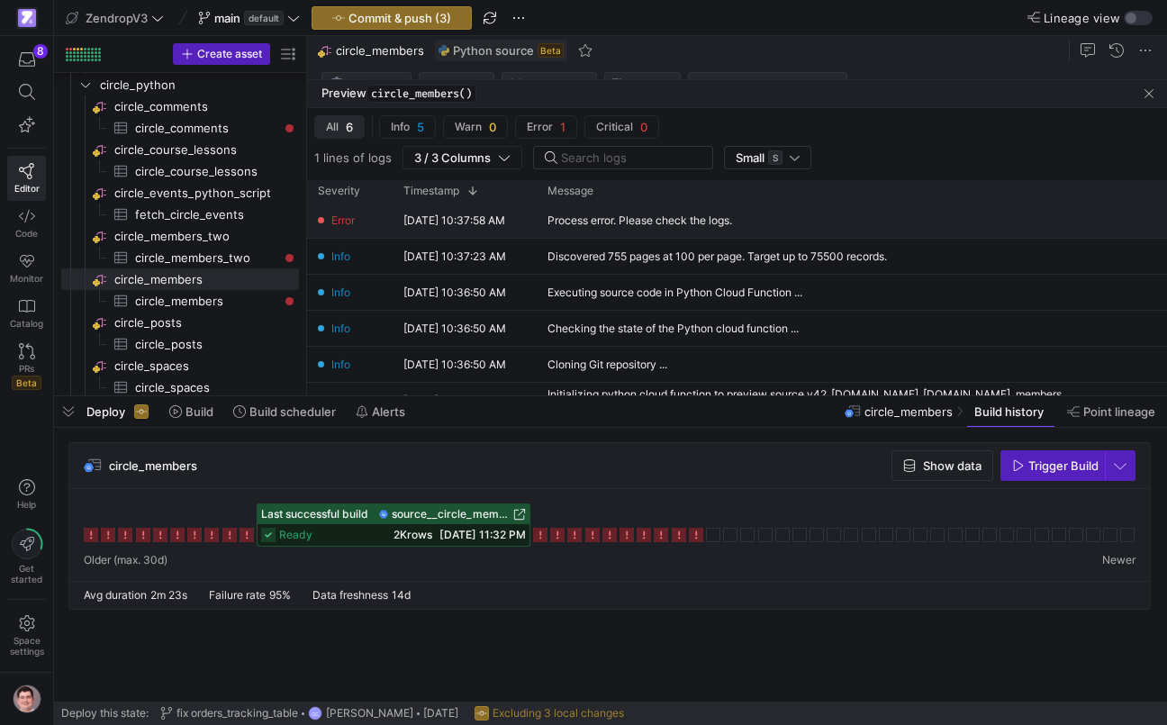
click at [582, 211] on div "Process error. Please check the logs." at bounding box center [807, 220] width 541 height 35
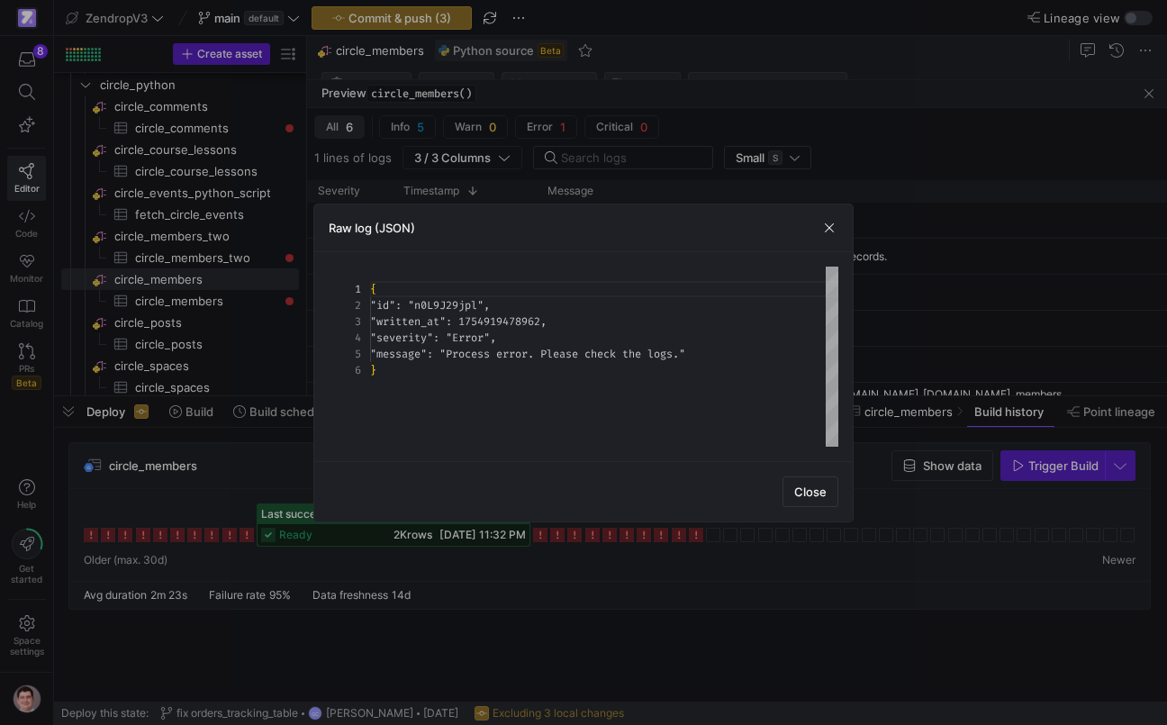
scroll to position [81, 0]
click at [307, 364] on div at bounding box center [583, 362] width 1167 height 725
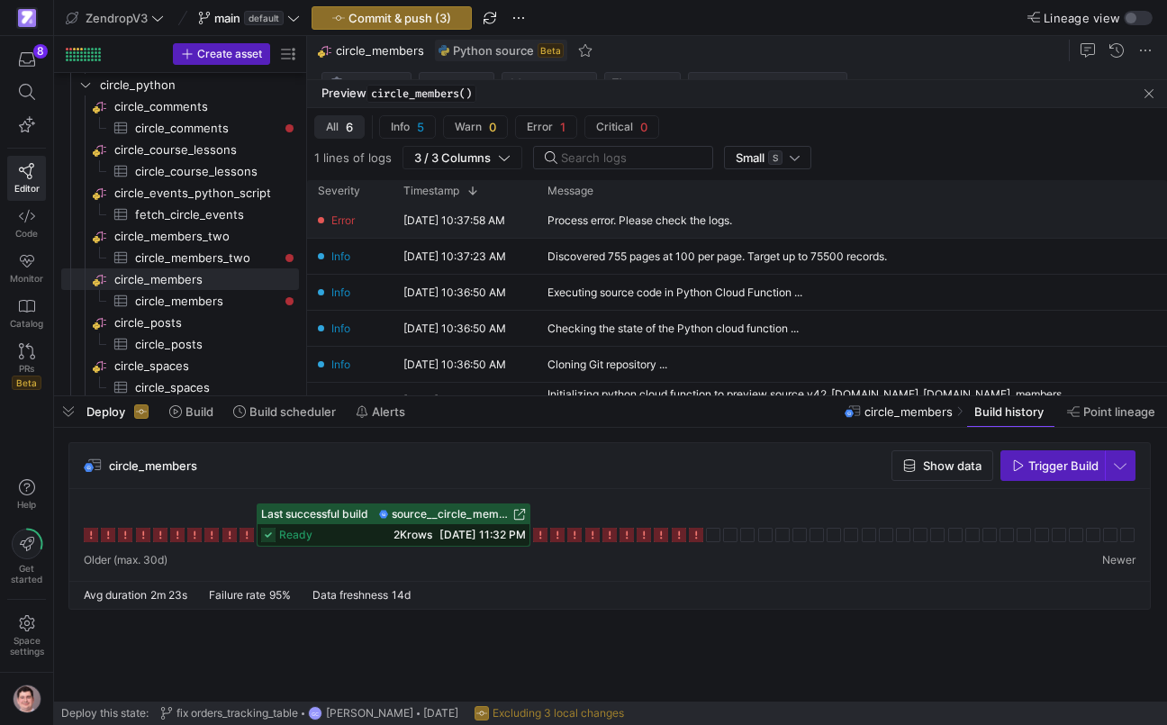
click at [605, 222] on div "Process error. Please check the logs." at bounding box center [639, 220] width 185 height 13
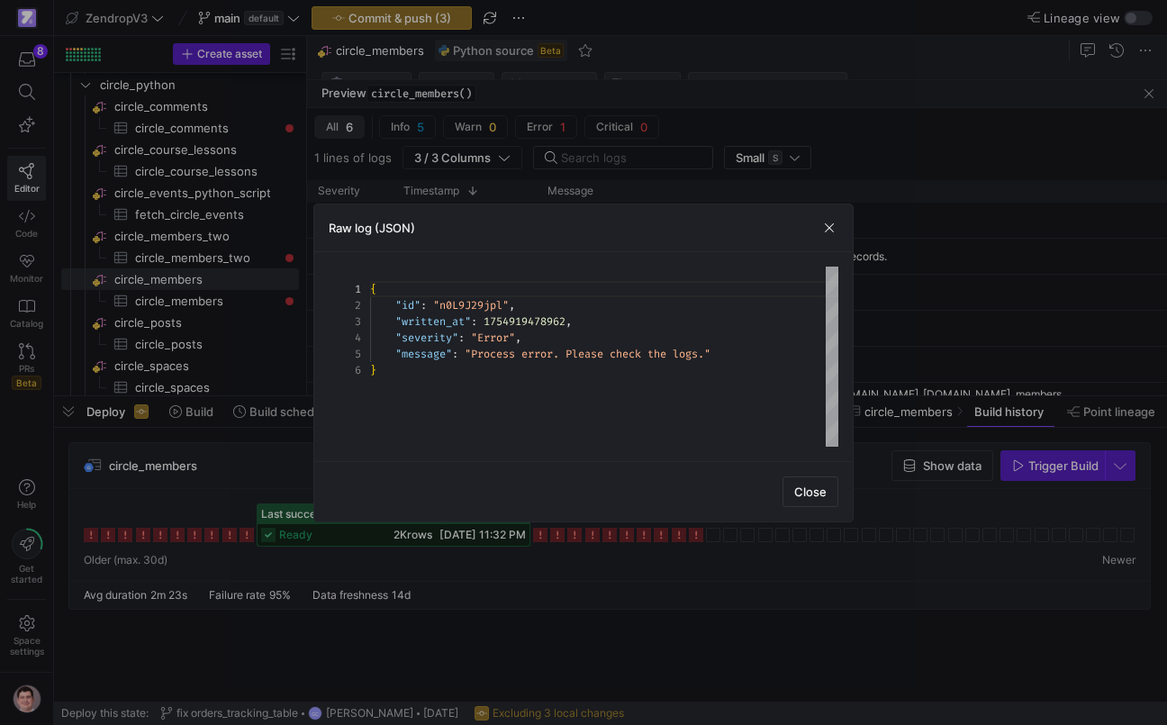
click at [292, 451] on div at bounding box center [583, 362] width 1167 height 725
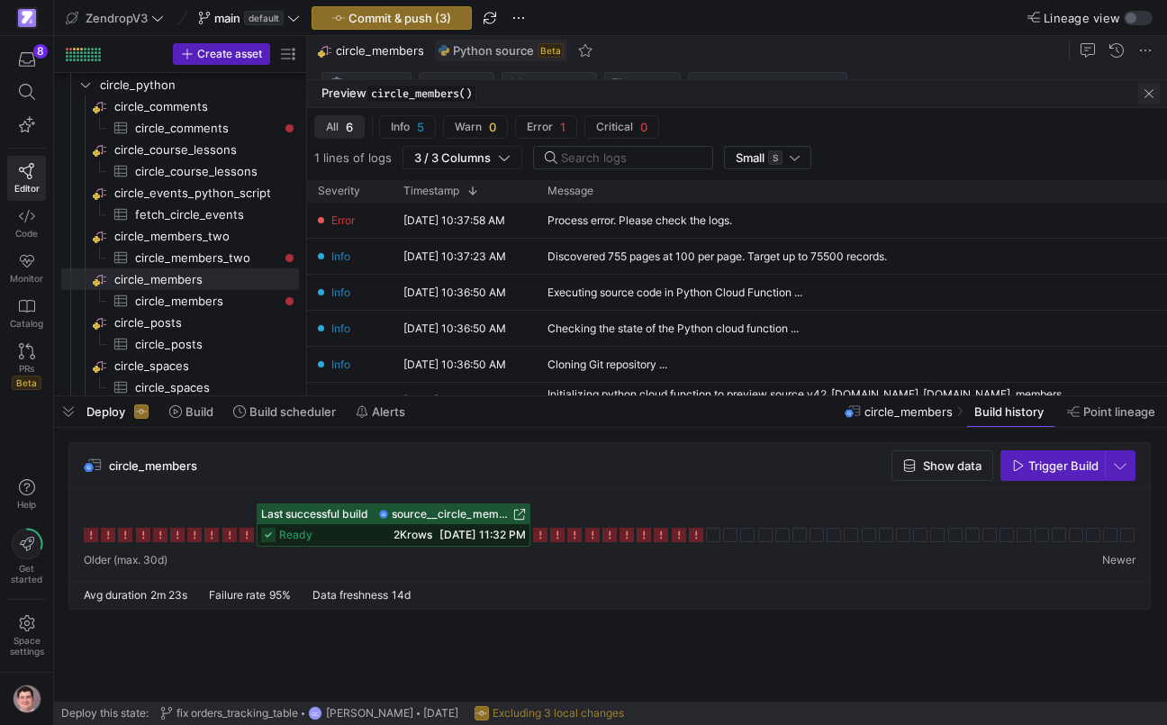
click at [1148, 96] on span "button" at bounding box center [1149, 94] width 22 height 22
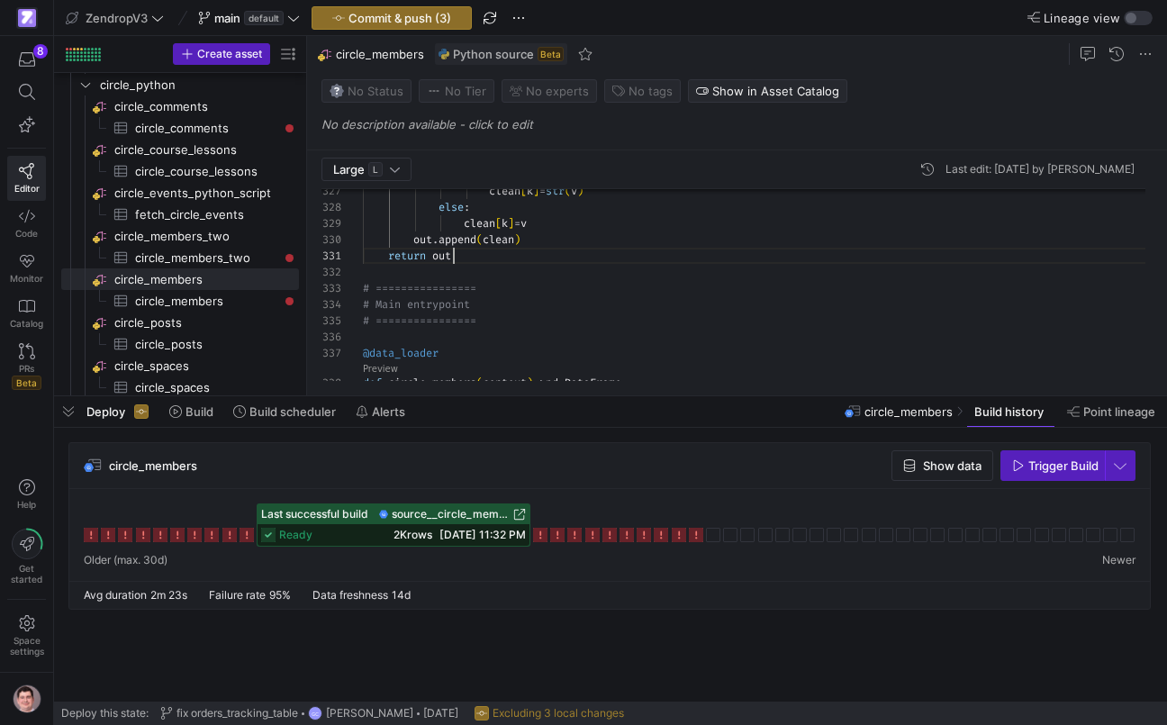
scroll to position [0, 91]
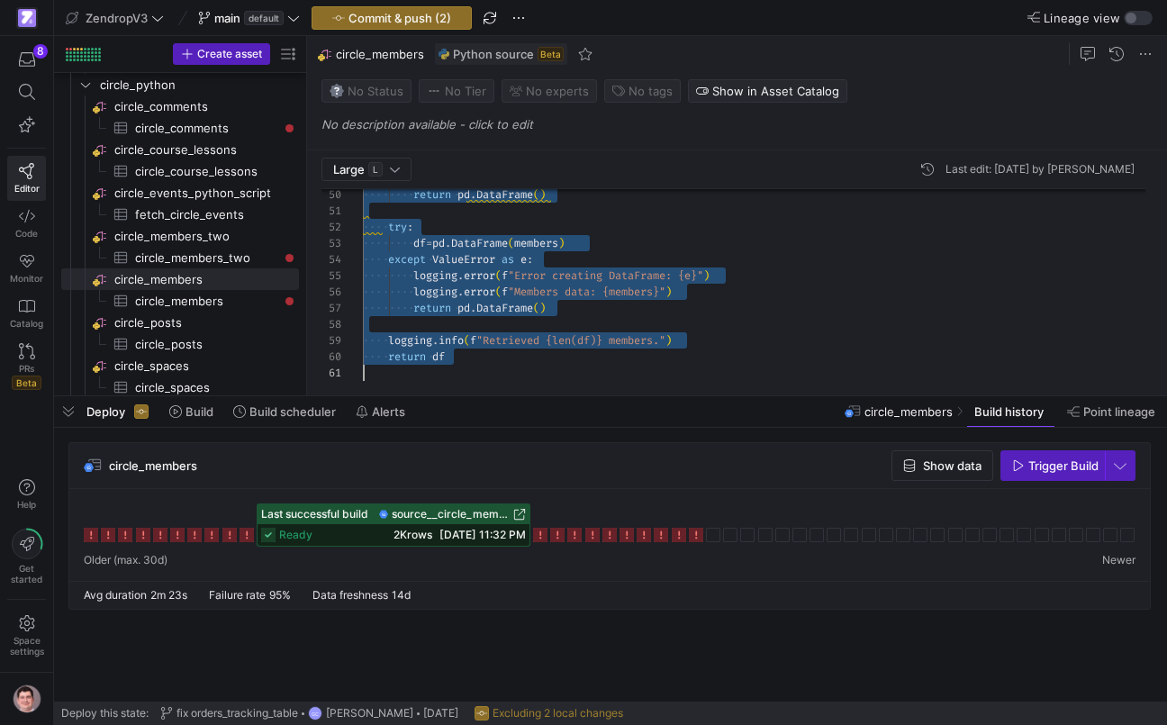
scroll to position [0, 0]
click at [445, 27] on span "button" at bounding box center [391, 18] width 158 height 22
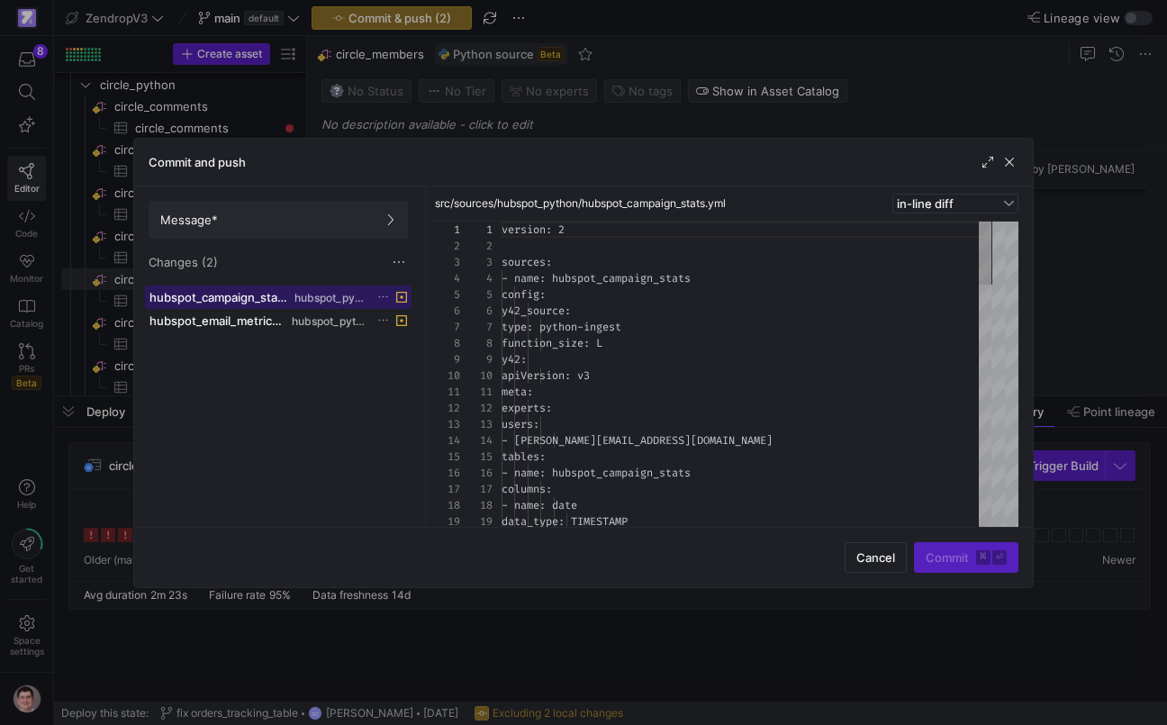
click at [268, 293] on span "hubspot_campaign_stats.yml" at bounding box center [219, 297] width 141 height 14
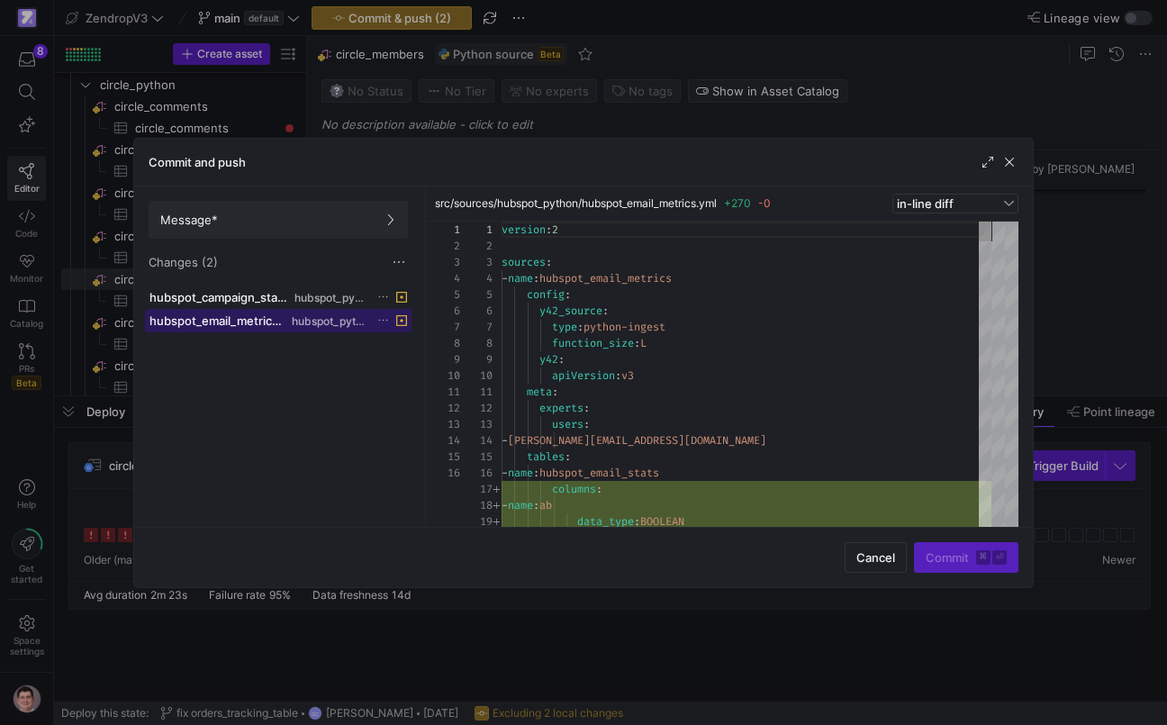
scroll to position [162, 0]
click at [306, 323] on span "hubspot_python" at bounding box center [330, 321] width 76 height 13
click at [389, 301] on icon at bounding box center [383, 297] width 12 height 12
click at [403, 268] on div at bounding box center [583, 362] width 1167 height 725
click at [403, 267] on span at bounding box center [399, 262] width 18 height 18
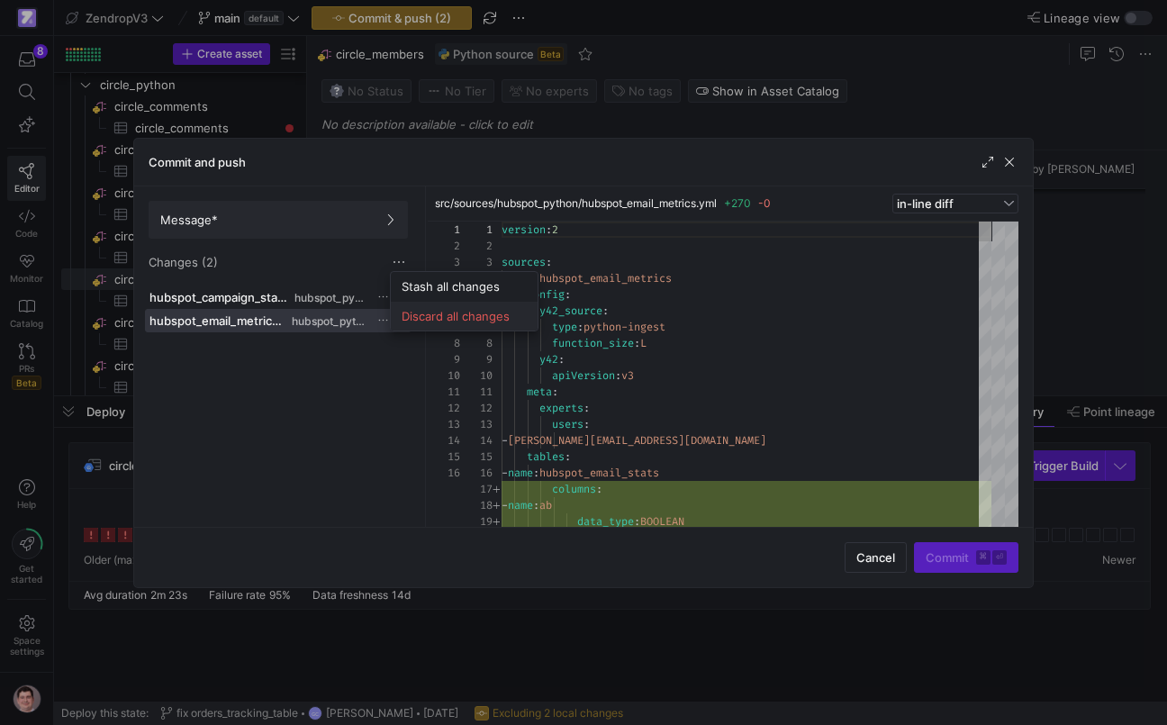
click at [412, 309] on span "Discard all changes" at bounding box center [464, 316] width 125 height 14
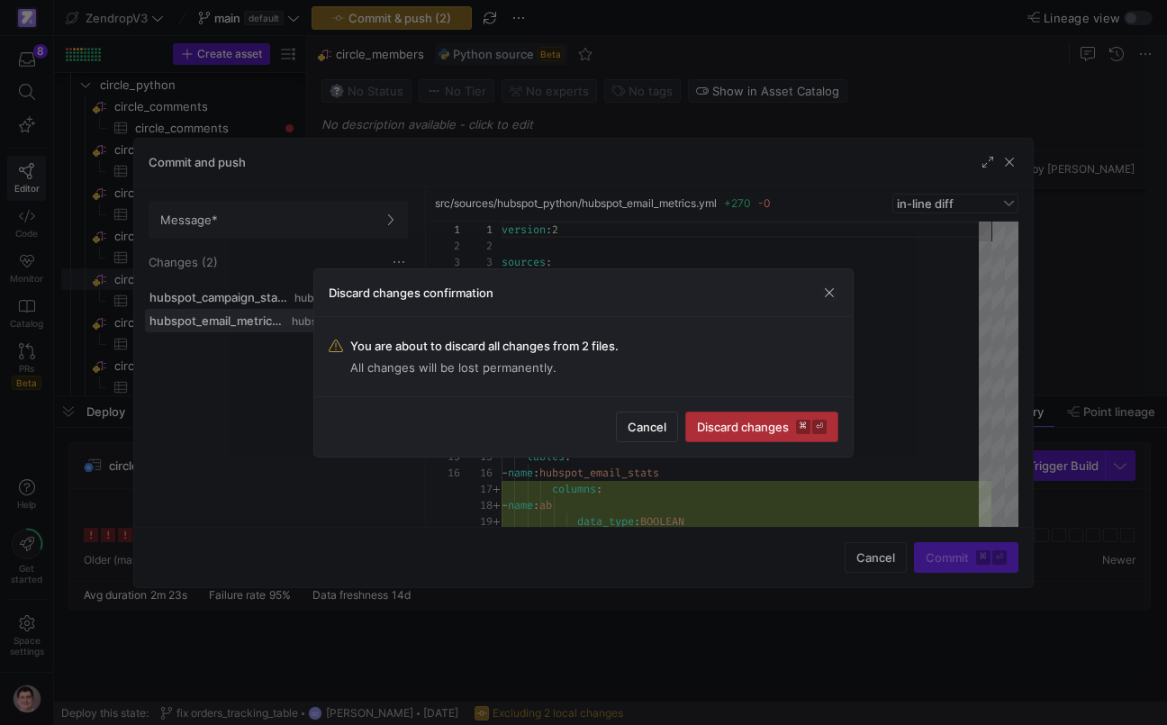
click at [760, 432] on span "Discard changes ⌘ ⏎" at bounding box center [762, 427] width 130 height 14
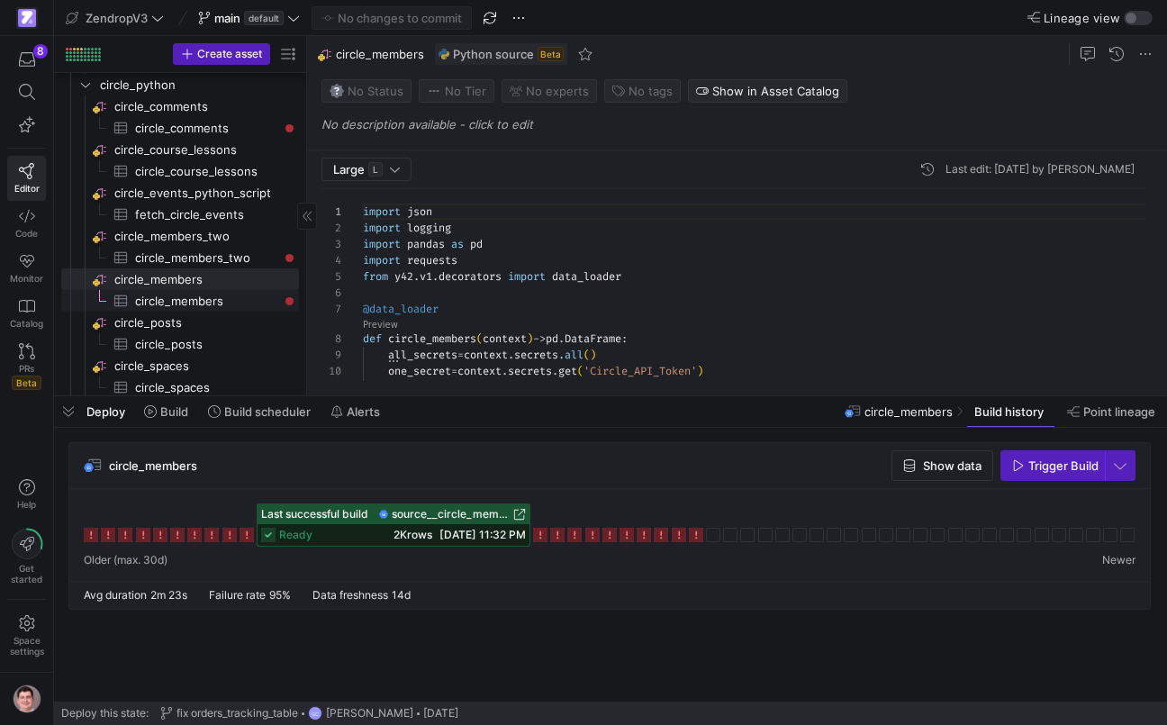
click at [264, 307] on span "circle_members​​​​​​​​​" at bounding box center [206, 301] width 143 height 21
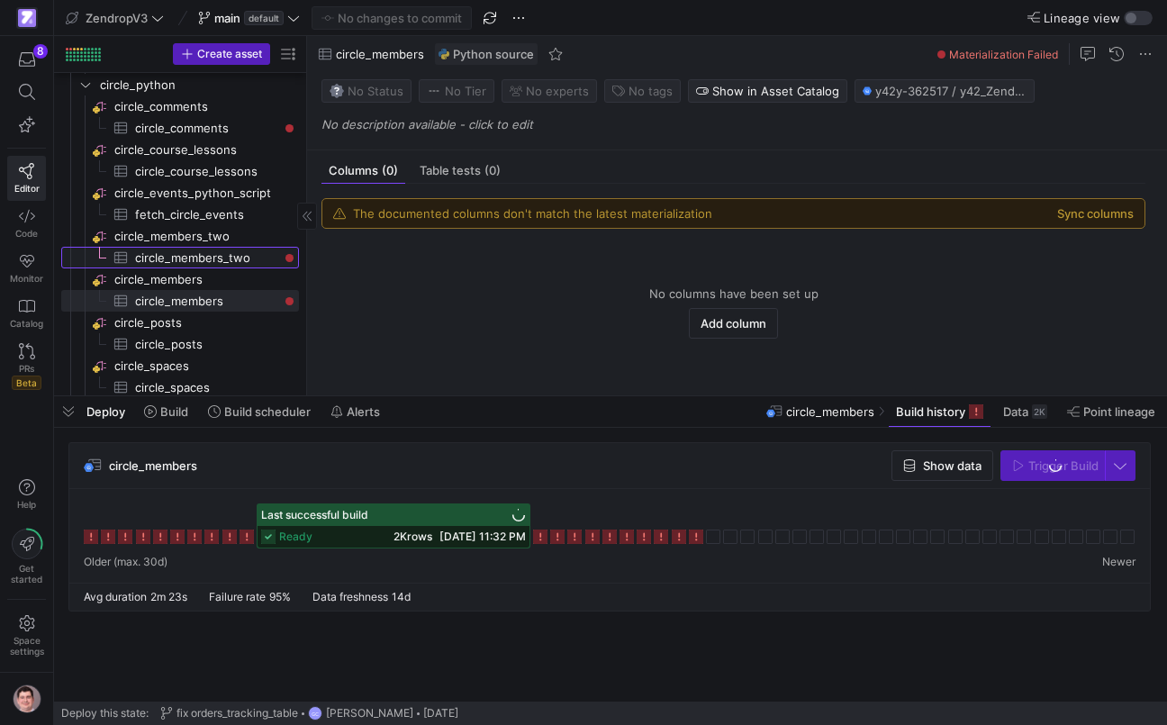
click at [241, 255] on span "circle_members_two​​​​​​​​​" at bounding box center [206, 258] width 143 height 21
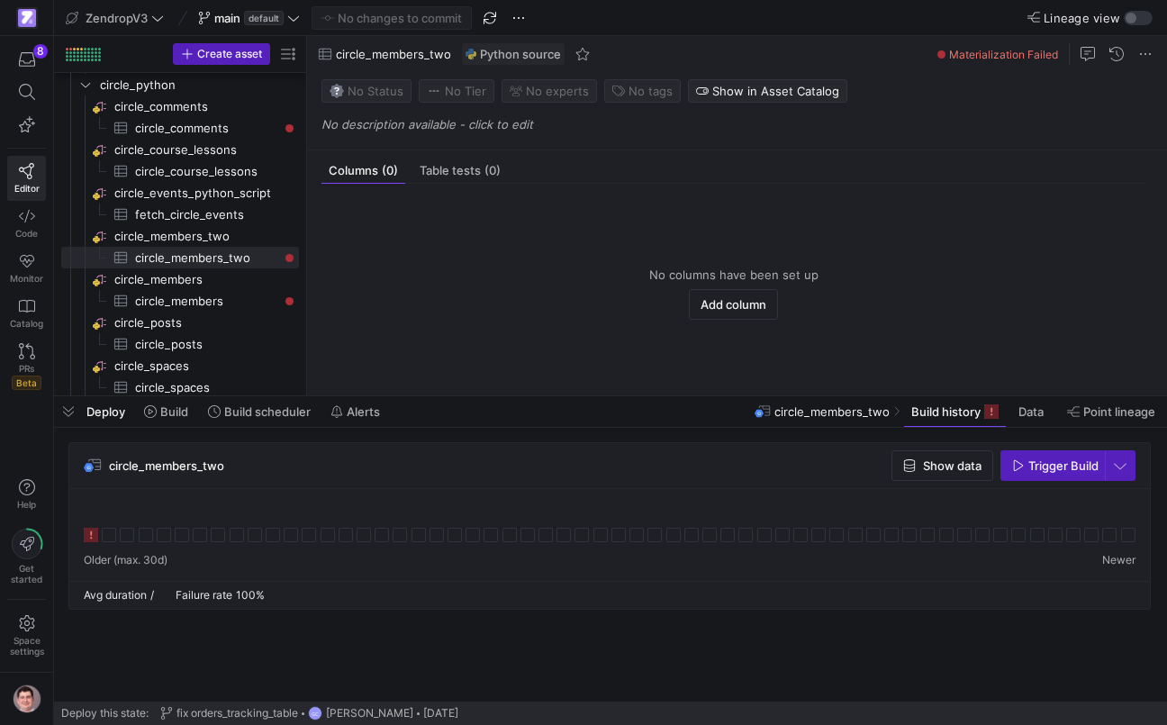
click at [89, 537] on icon at bounding box center [91, 535] width 14 height 14
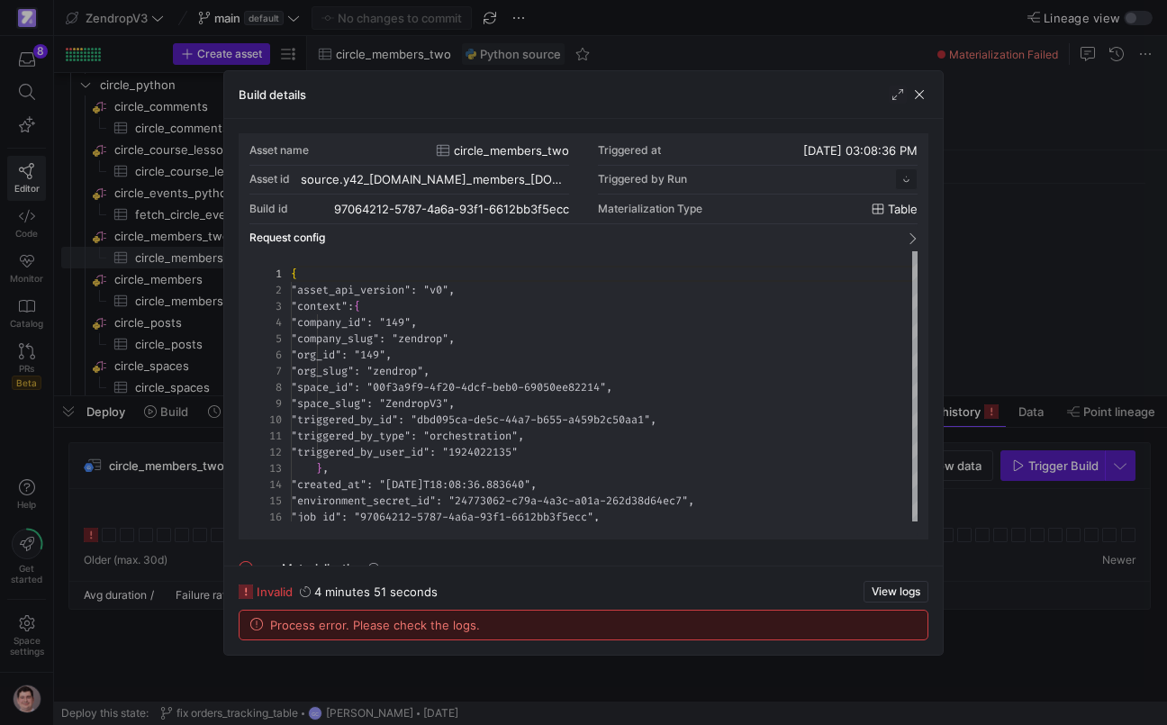
scroll to position [162, 0]
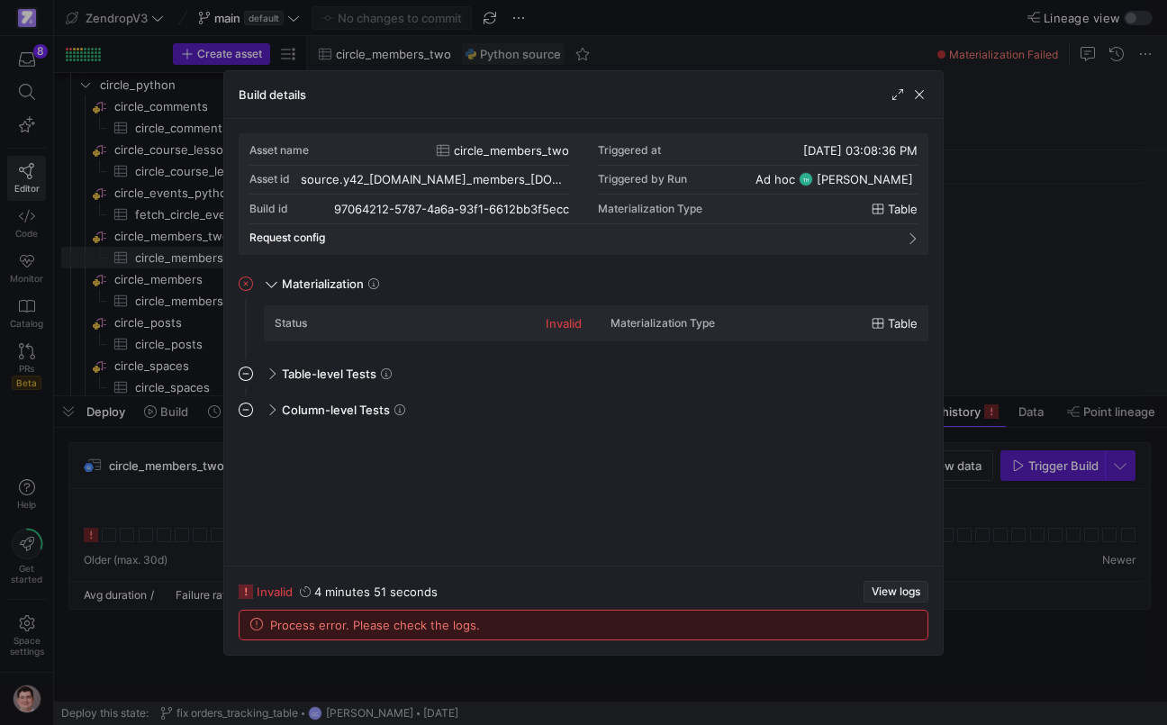
click at [899, 601] on span "button" at bounding box center [895, 592] width 63 height 20
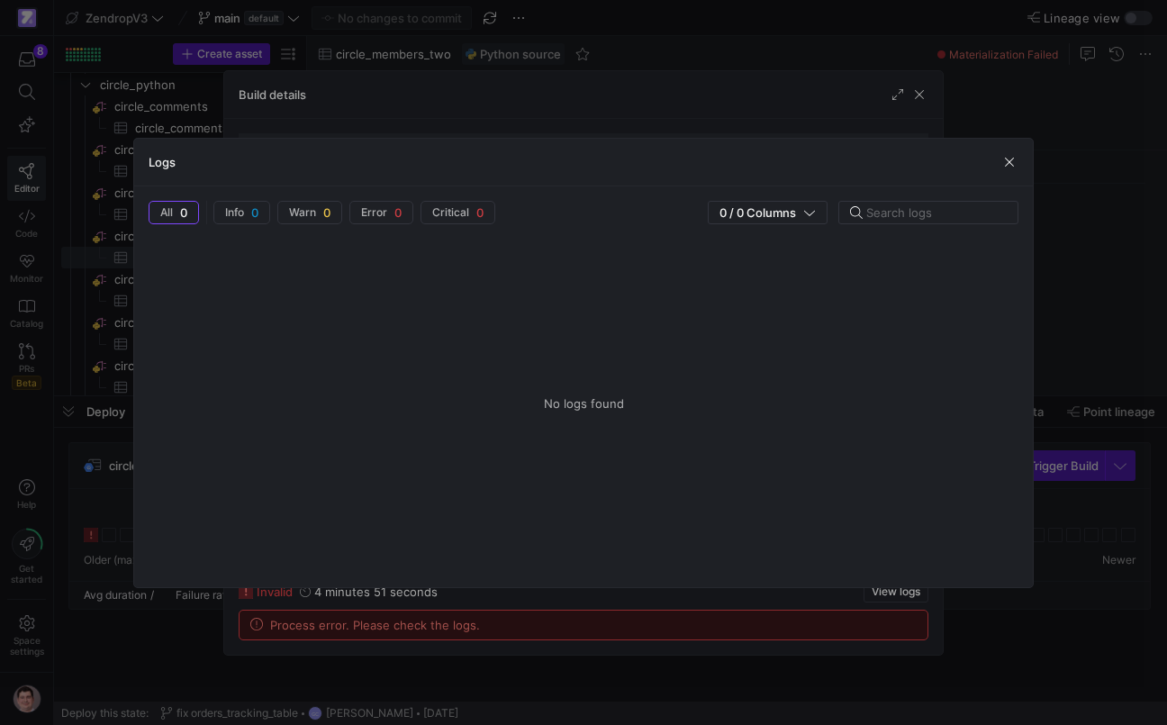
click at [84, 470] on div at bounding box center [583, 362] width 1167 height 725
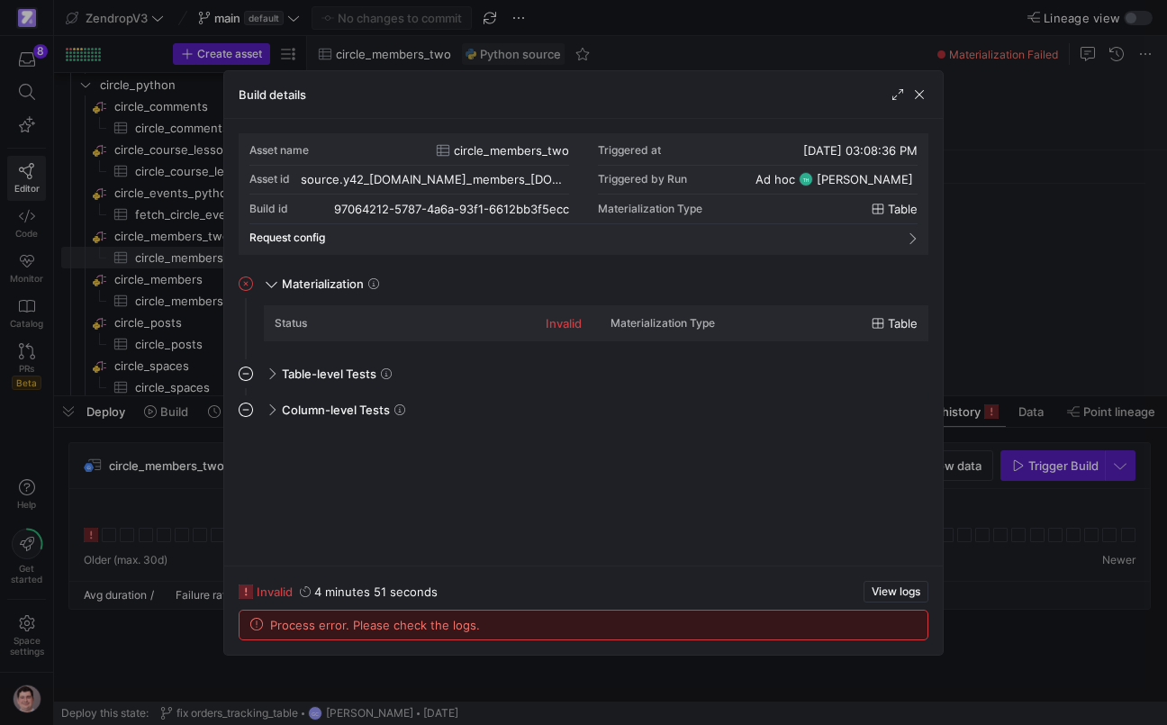
click at [158, 461] on div at bounding box center [583, 362] width 1167 height 725
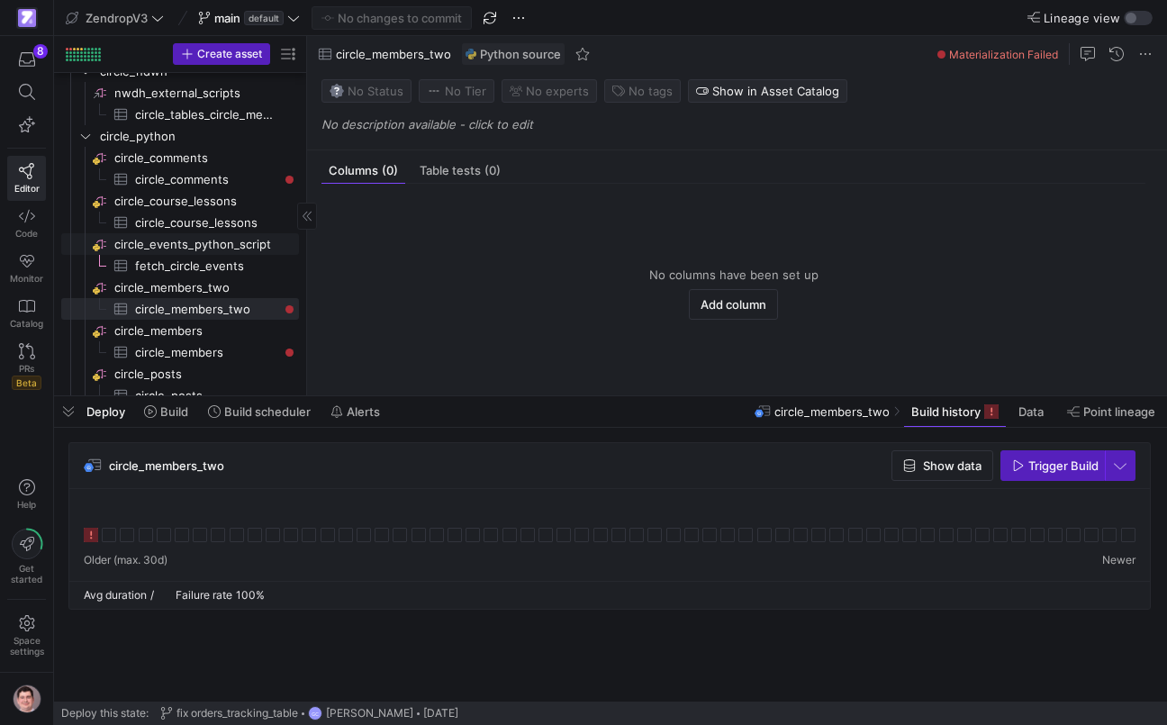
scroll to position [635, 0]
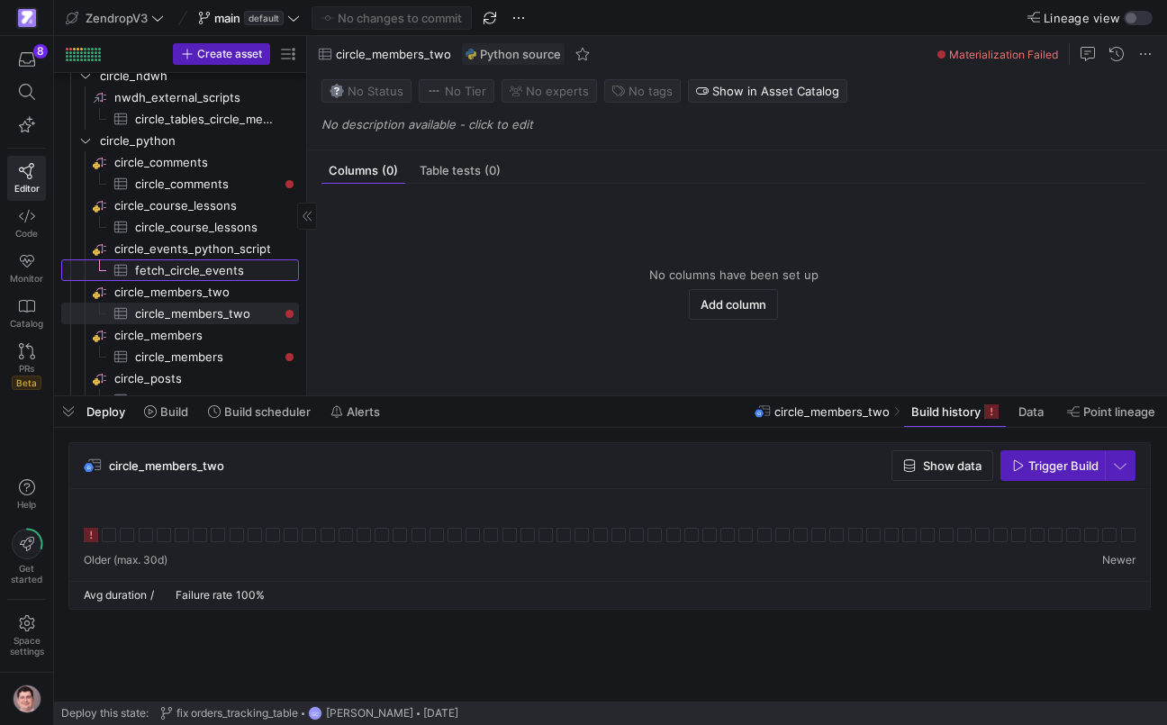
click at [183, 266] on span "fetch_circle_events​​​​​​​​​" at bounding box center [206, 270] width 143 height 21
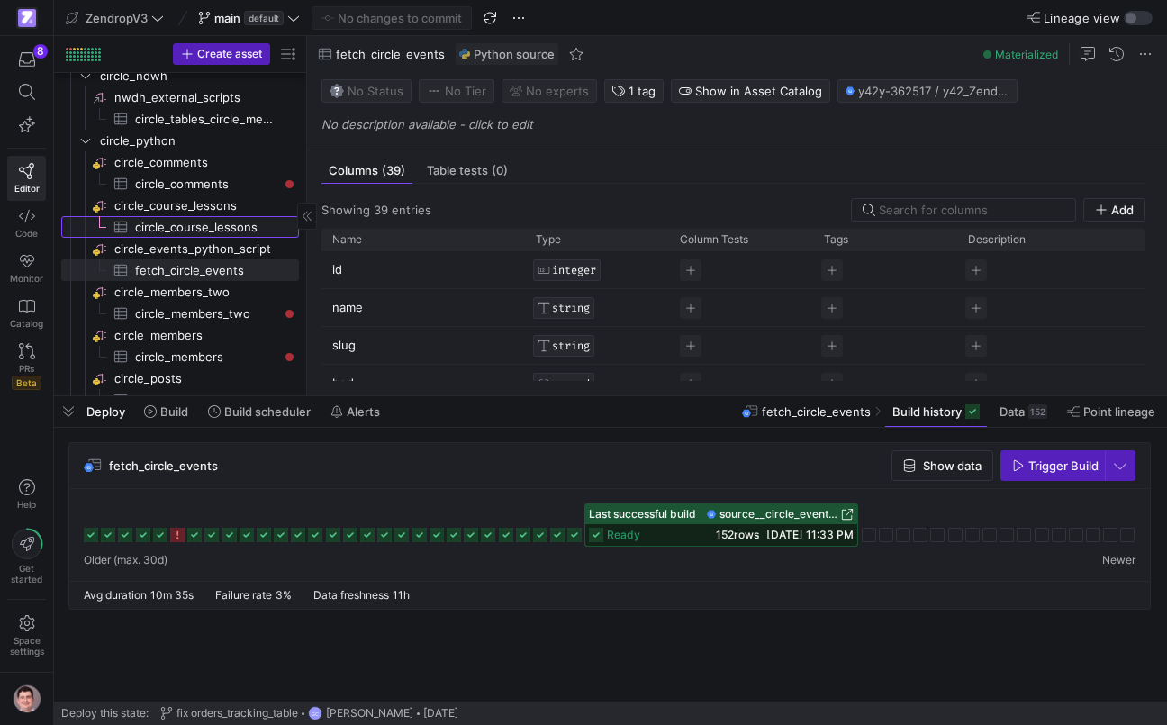
click at [217, 226] on span "circle_course_lessons​​​​​​​​​" at bounding box center [206, 227] width 143 height 21
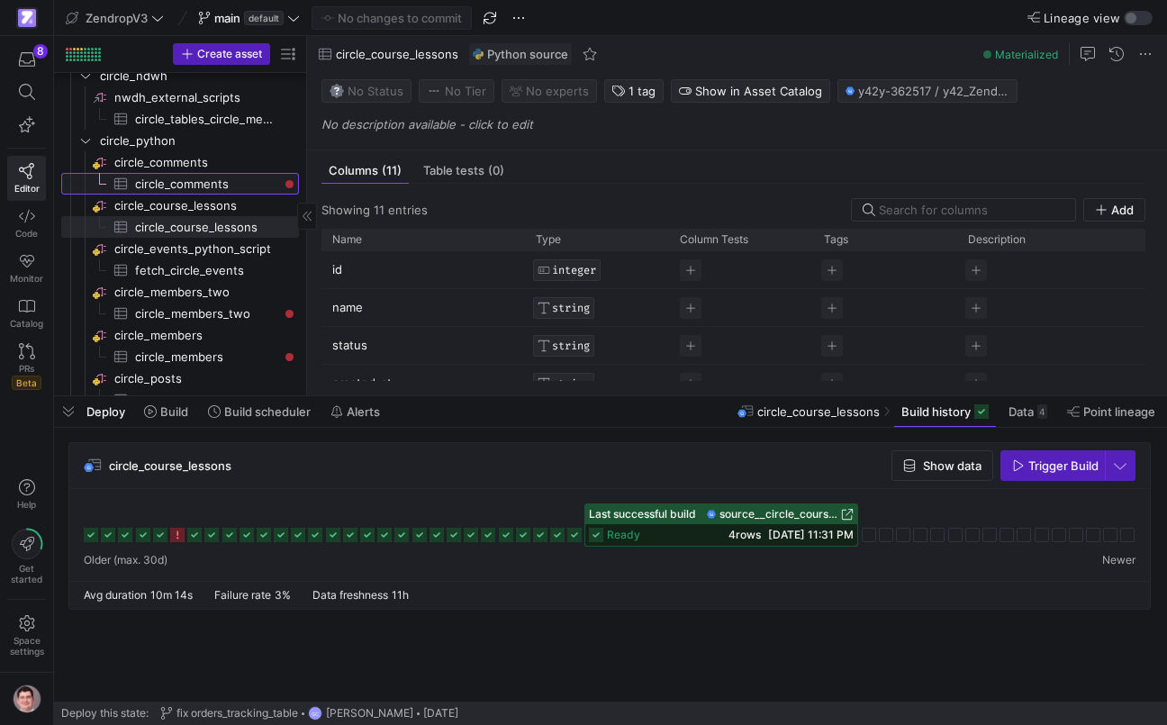
click at [212, 192] on span "circle_comments​​​​​​​​​" at bounding box center [206, 184] width 143 height 21
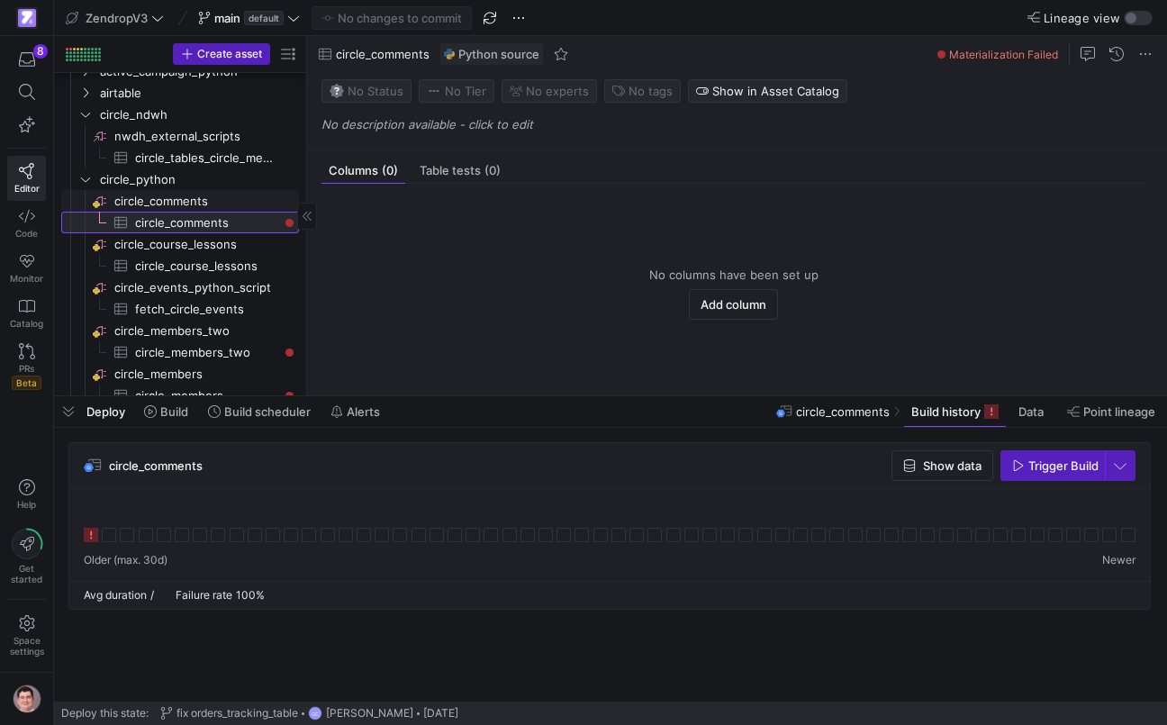
scroll to position [597, 0]
click at [192, 202] on span "circle_comments​​​​​​​​" at bounding box center [205, 200] width 182 height 21
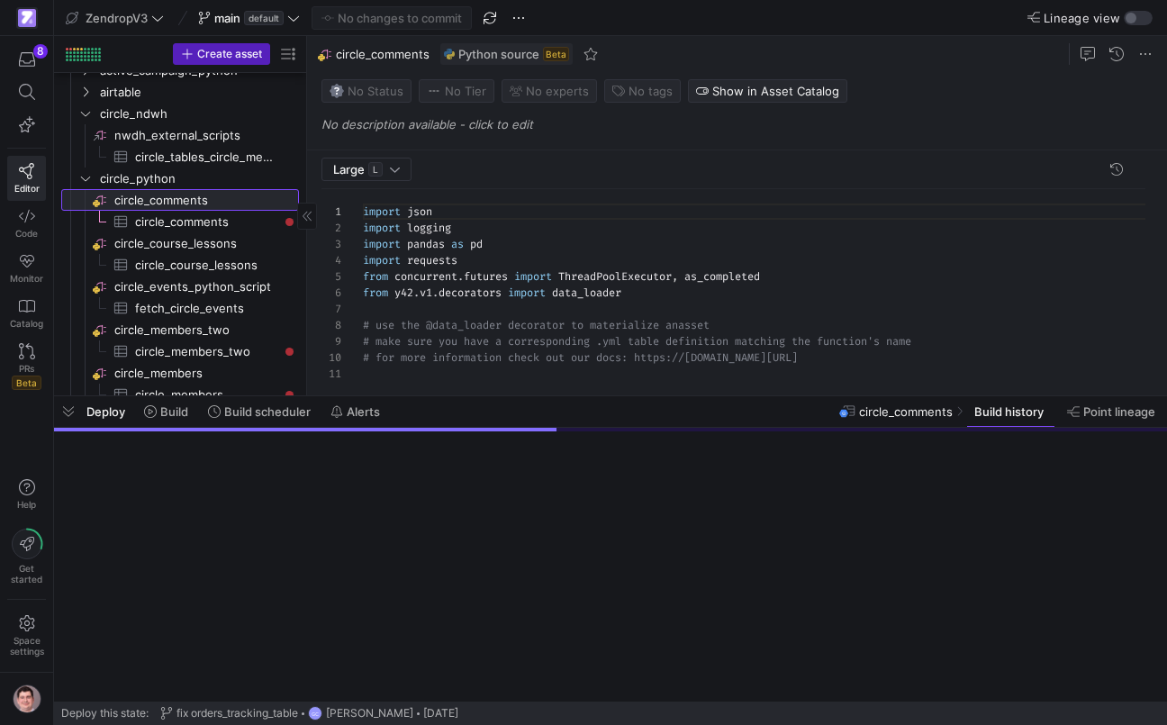
scroll to position [162, 0]
